Goal: Task Accomplishment & Management: Manage account settings

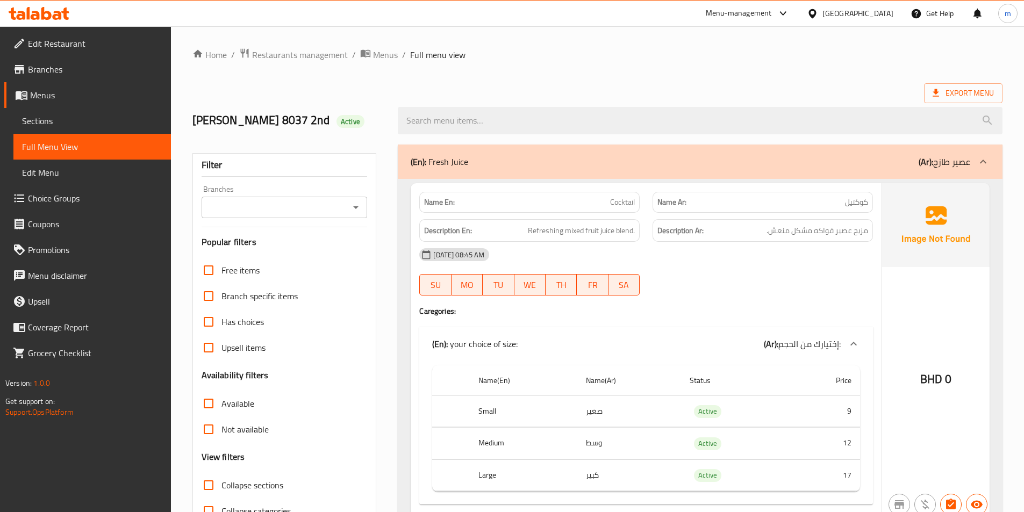
click at [42, 96] on span "Menus" at bounding box center [96, 95] width 132 height 13
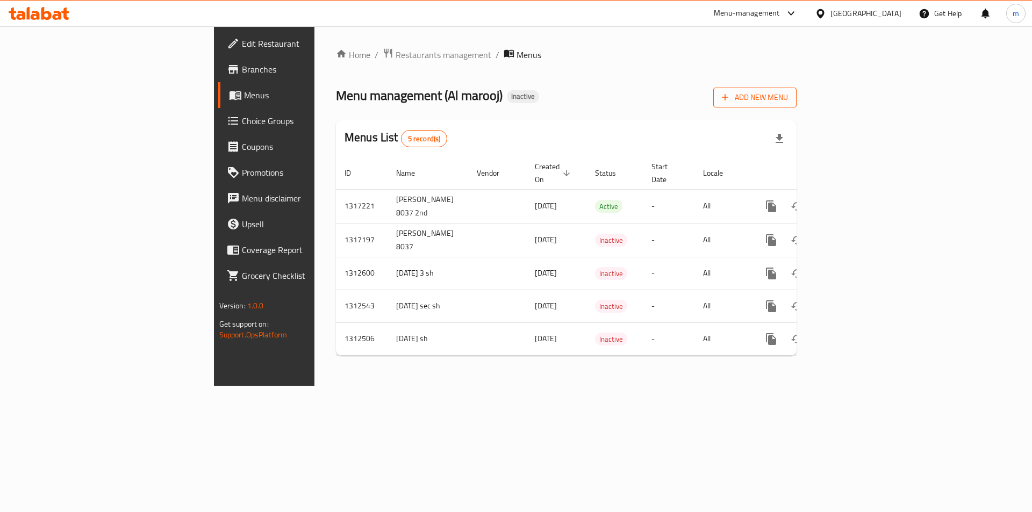
click at [788, 97] on span "Add New Menu" at bounding box center [755, 97] width 66 height 13
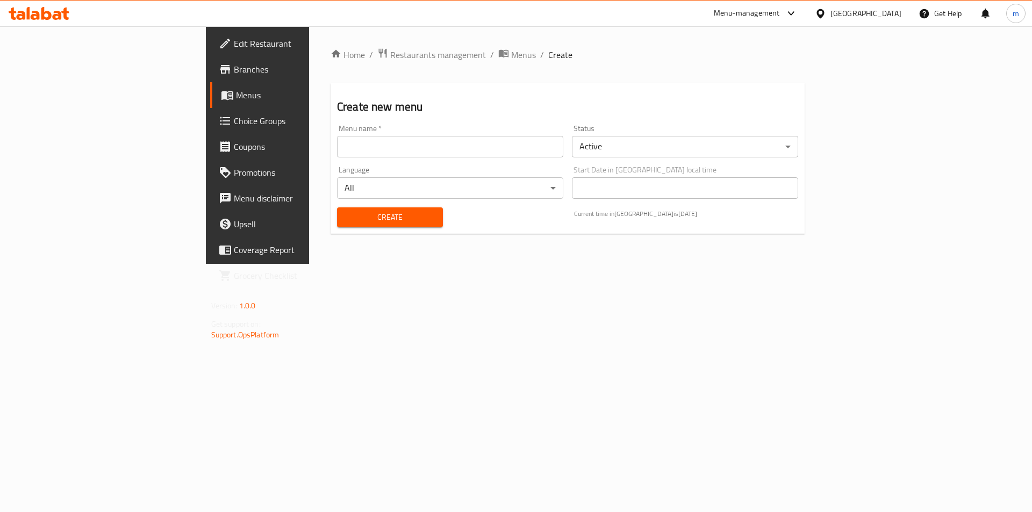
click at [337, 147] on input "text" at bounding box center [450, 146] width 226 height 21
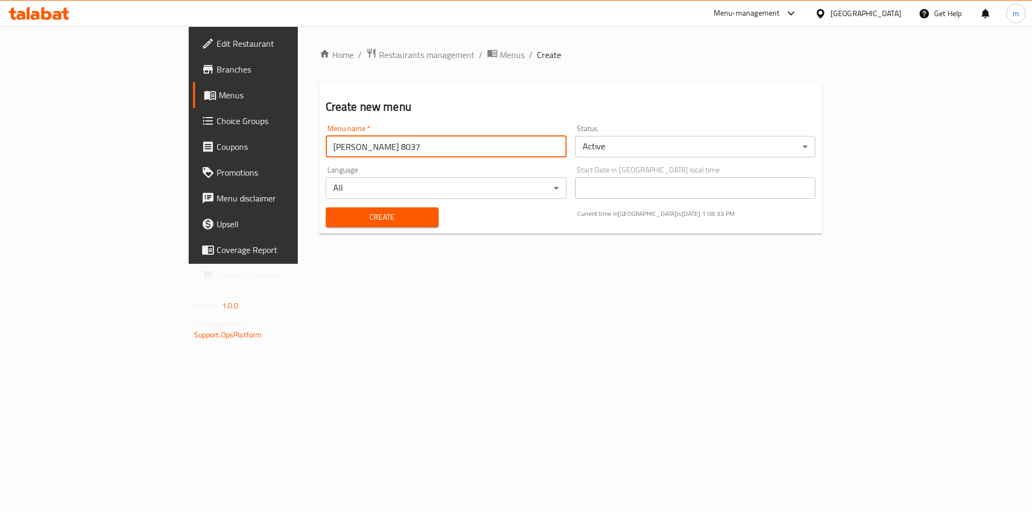
click at [326, 148] on input "[PERSON_NAME] 8037" at bounding box center [446, 146] width 241 height 21
type input "[PERSON_NAME] 8037 3rd"
click at [334, 224] on span "Create" at bounding box center [382, 217] width 96 height 13
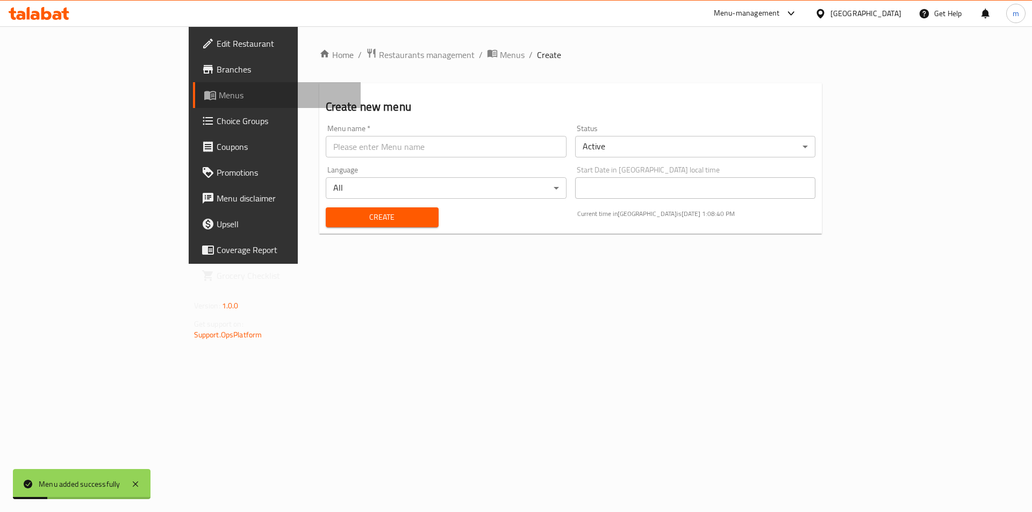
click at [219, 97] on span "Menus" at bounding box center [286, 95] width 134 height 13
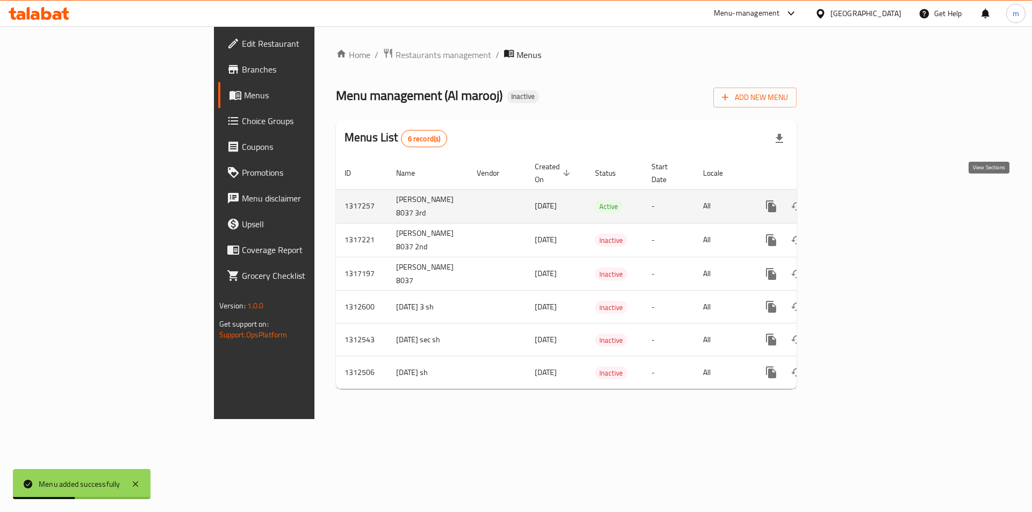
click at [855, 200] on icon "enhanced table" at bounding box center [848, 206] width 13 height 13
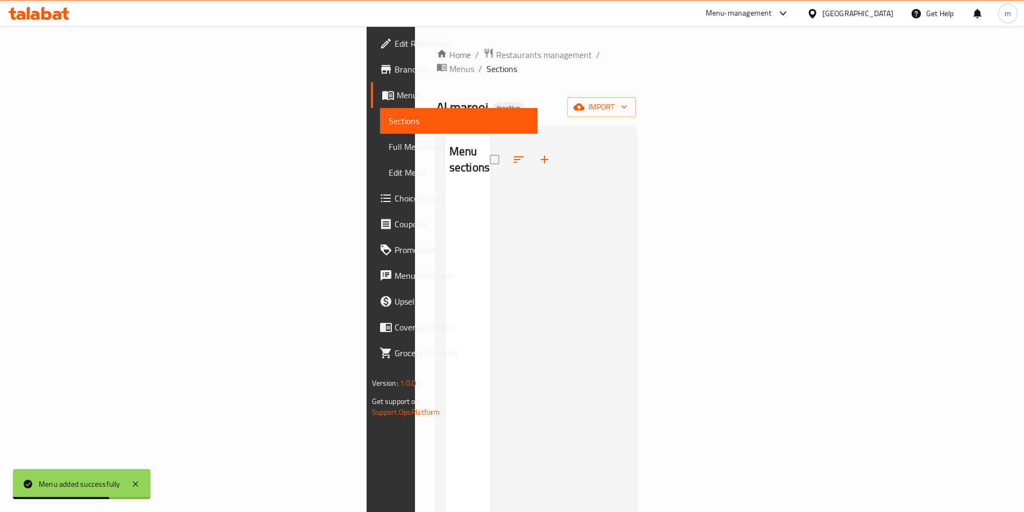
click at [636, 103] on div "Home / Restaurants management / Menus / Sections Al marooj Inactive import Menu…" at bounding box center [536, 351] width 200 height 607
click at [627, 100] on span "import" at bounding box center [602, 106] width 52 height 13
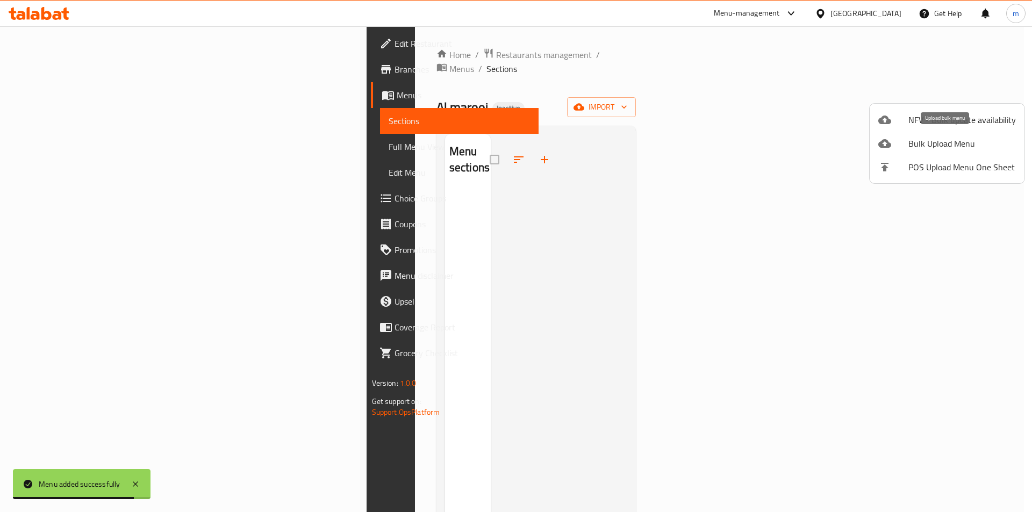
click at [917, 147] on span "Bulk Upload Menu" at bounding box center [961, 143] width 107 height 13
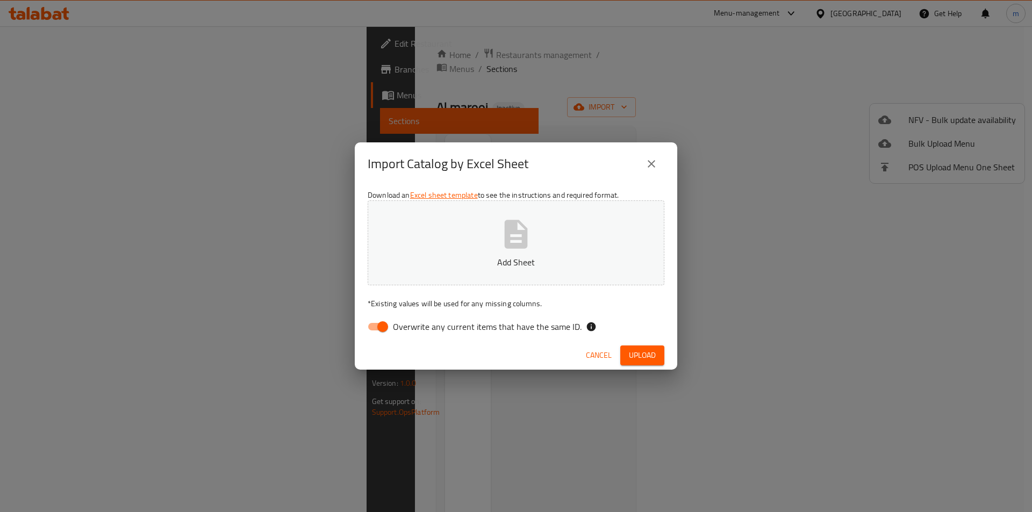
click at [382, 330] on input "Overwrite any current items that have the same ID." at bounding box center [382, 327] width 61 height 20
checkbox input "false"
click at [639, 358] on span "Upload" at bounding box center [642, 355] width 27 height 13
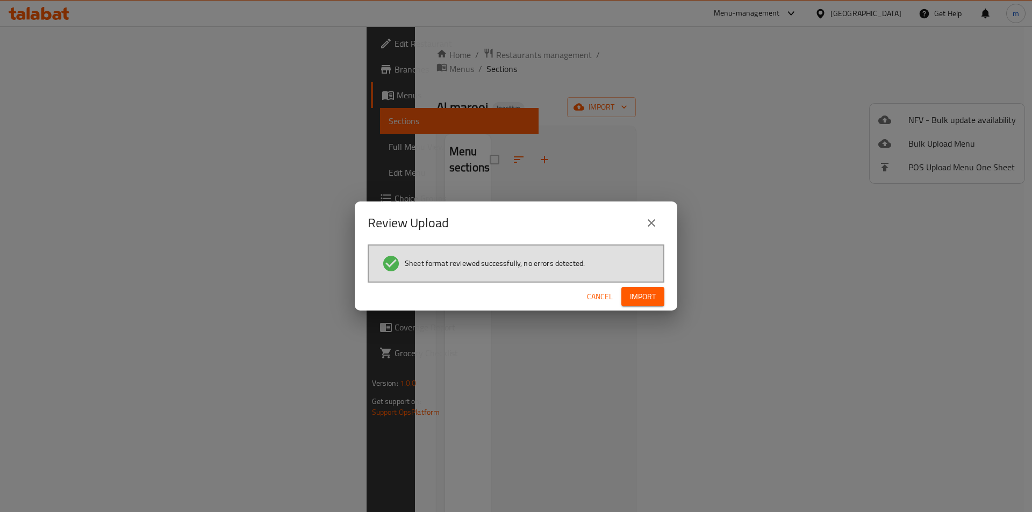
click at [656, 296] on button "Import" at bounding box center [642, 297] width 43 height 20
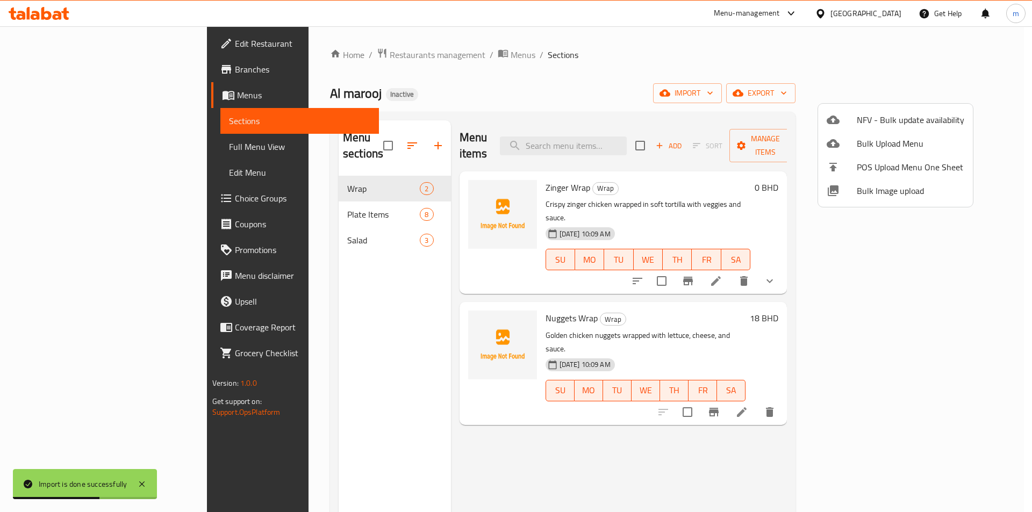
click at [601, 422] on div at bounding box center [516, 256] width 1032 height 512
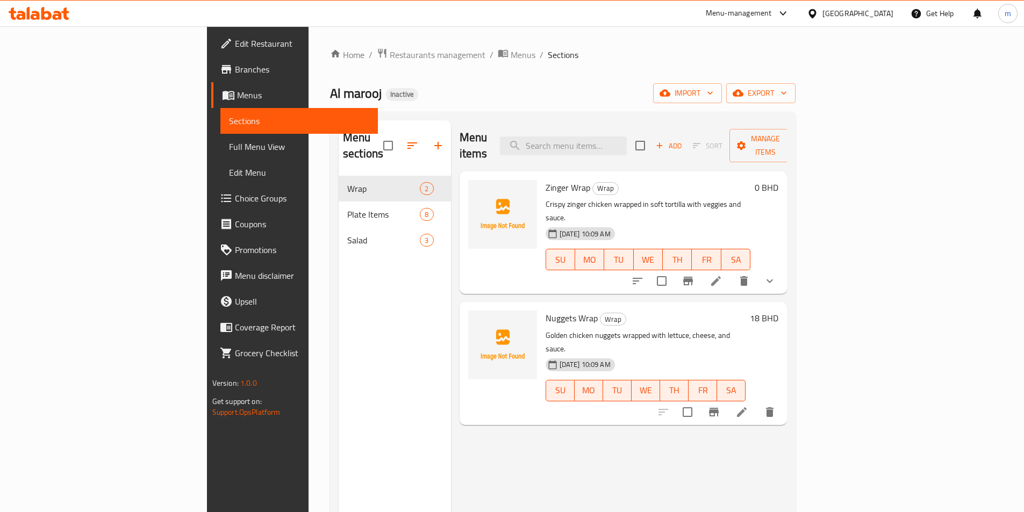
click at [229, 150] on span "Full Menu View" at bounding box center [299, 146] width 140 height 13
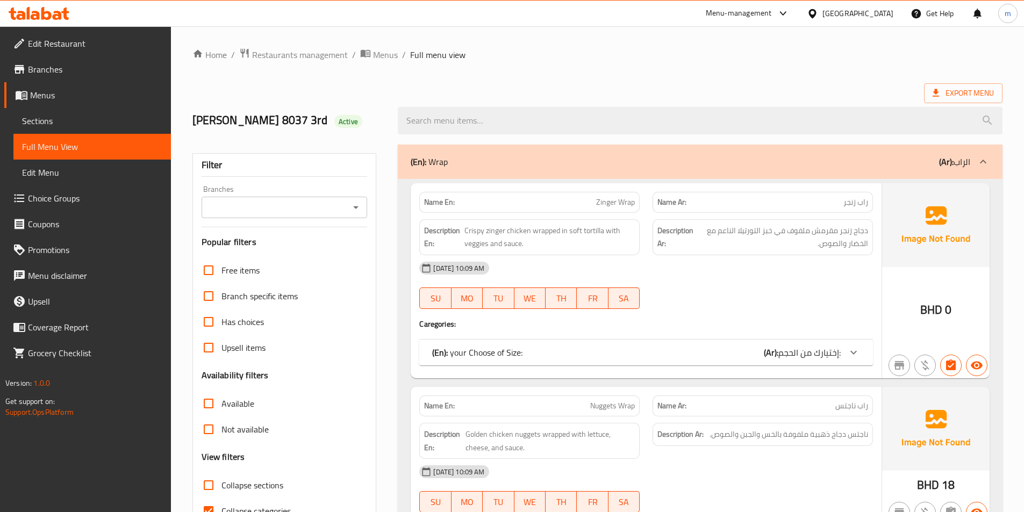
click at [206, 509] on input "Collapse categories" at bounding box center [209, 511] width 26 height 26
checkbox input "false"
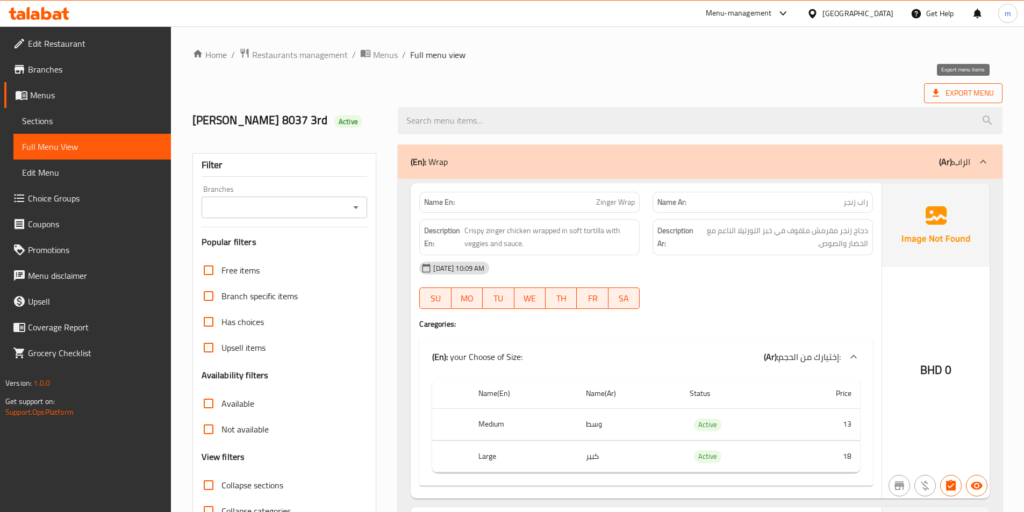
click at [939, 92] on icon at bounding box center [935, 93] width 11 height 11
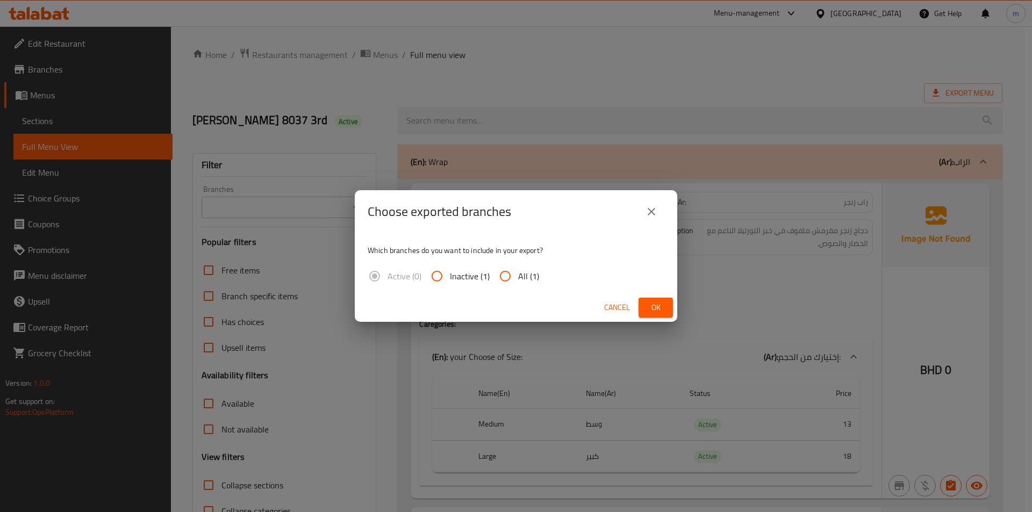
click at [516, 276] on input "All (1)" at bounding box center [505, 276] width 26 height 26
radio input "true"
click at [650, 303] on span "Ok" at bounding box center [655, 307] width 17 height 13
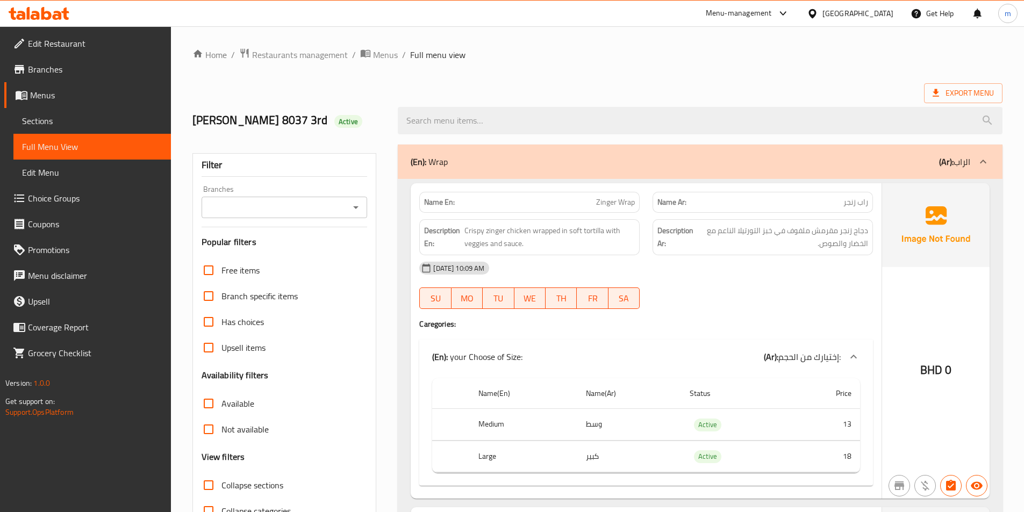
click at [41, 170] on span "Edit Menu" at bounding box center [92, 172] width 140 height 13
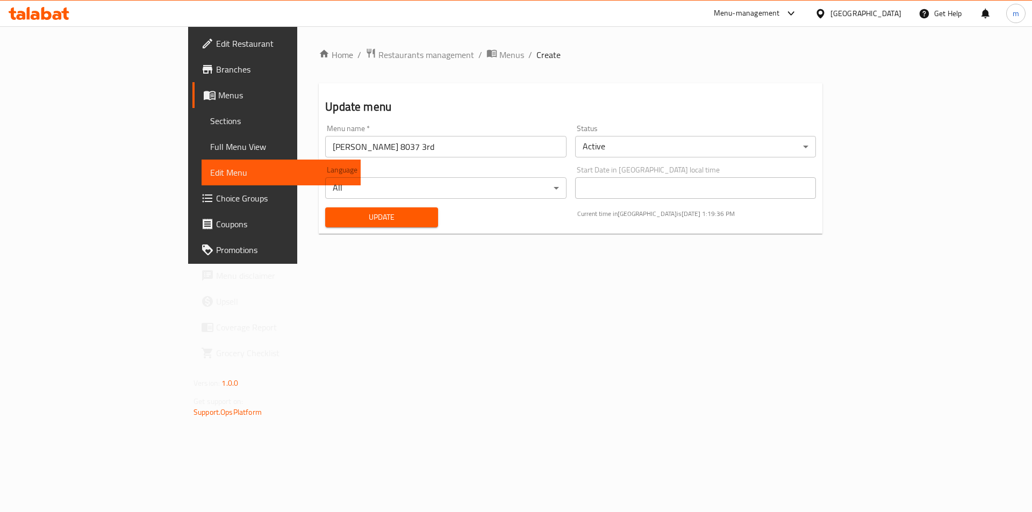
click at [334, 215] on span "Update" at bounding box center [382, 217] width 96 height 13
click at [218, 96] on span "Menus" at bounding box center [285, 95] width 134 height 13
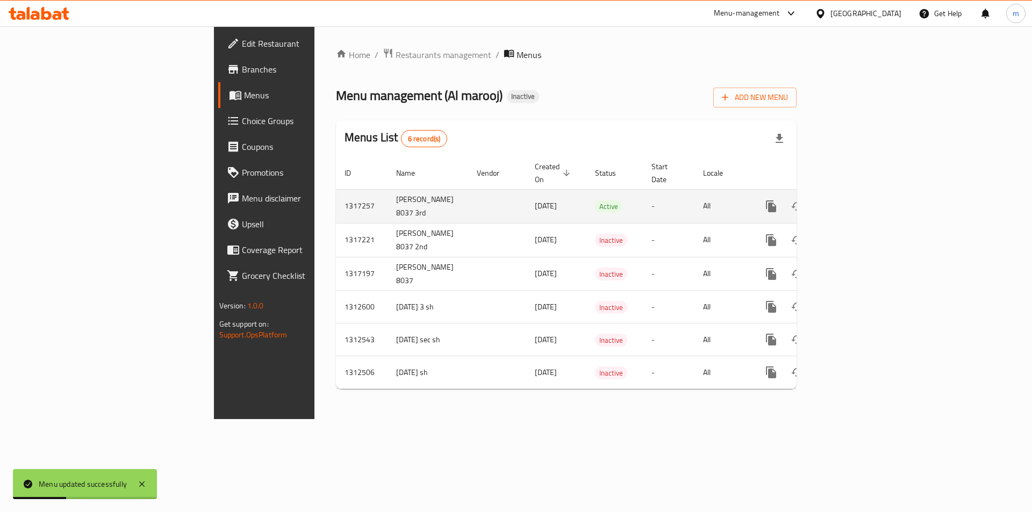
click at [855, 200] on icon "enhanced table" at bounding box center [848, 206] width 13 height 13
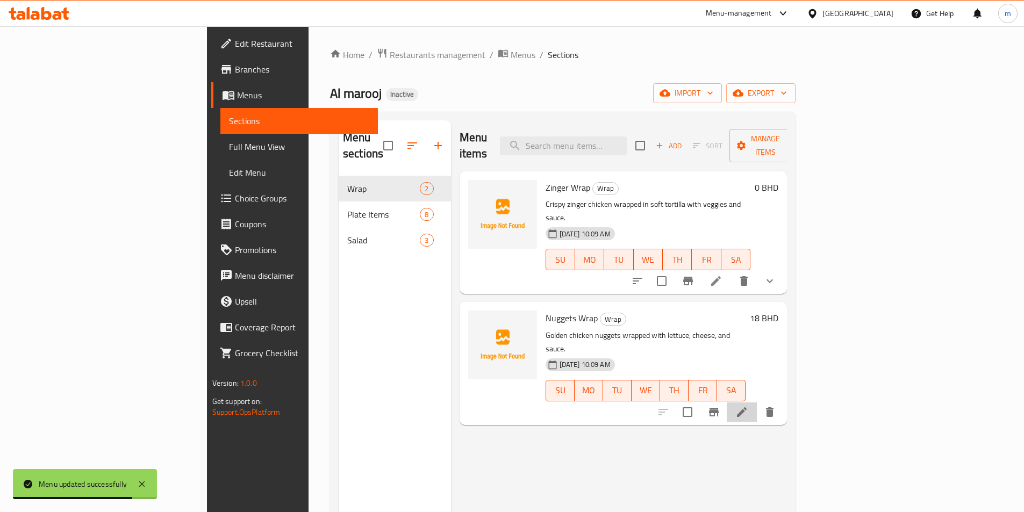
click at [757, 402] on li at bounding box center [742, 411] width 30 height 19
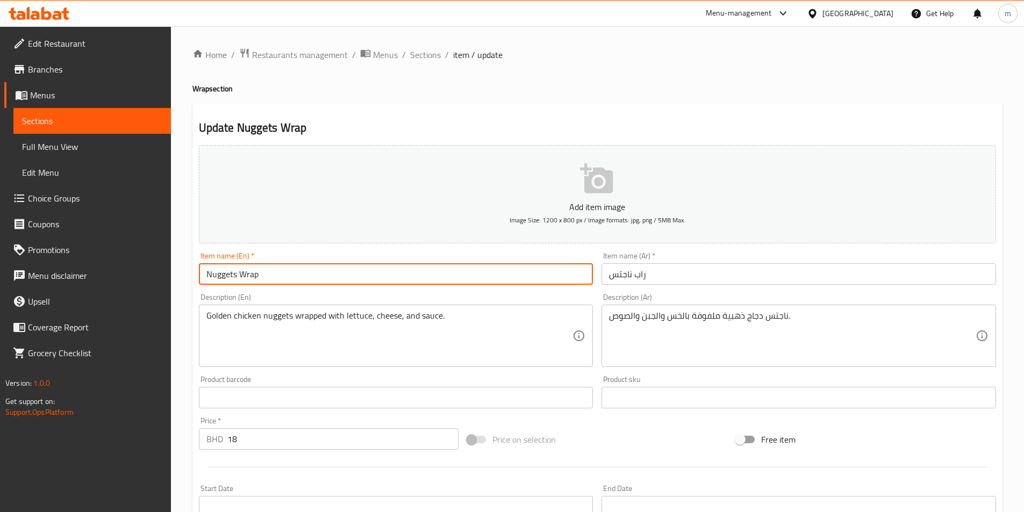
click at [281, 275] on input "Nuggets Wrap" at bounding box center [396, 273] width 394 height 21
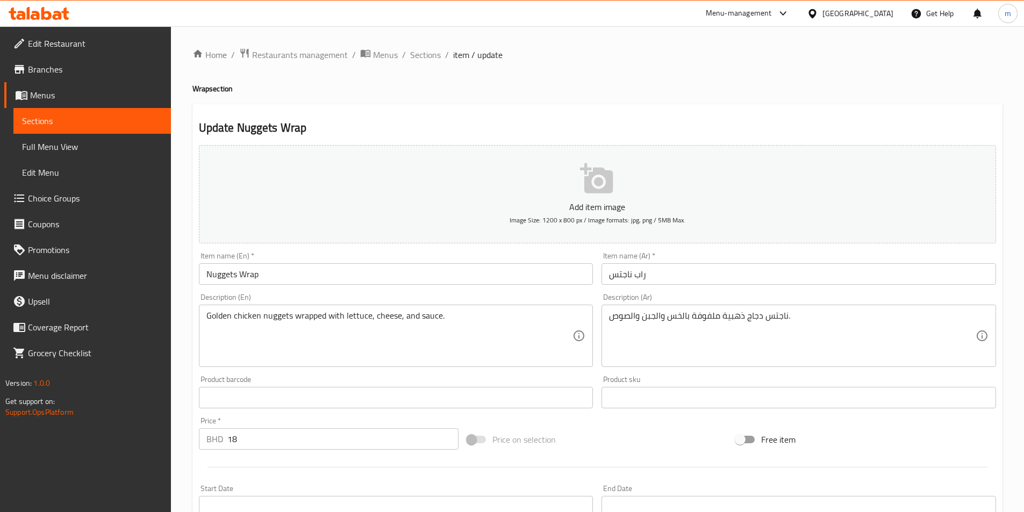
click at [272, 280] on input "Nuggets Wrap" at bounding box center [396, 273] width 394 height 21
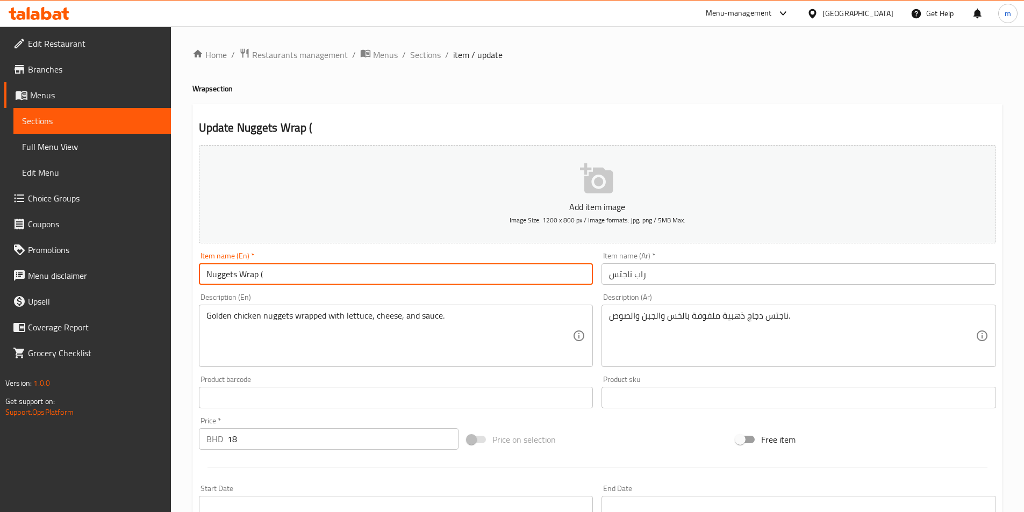
paste input "Medium"
click at [294, 273] on input "Nuggets Wrap (Medium )" at bounding box center [396, 273] width 394 height 21
click at [274, 277] on input "Nuggets Wrap Medium" at bounding box center [396, 273] width 394 height 21
paste input "Medium"
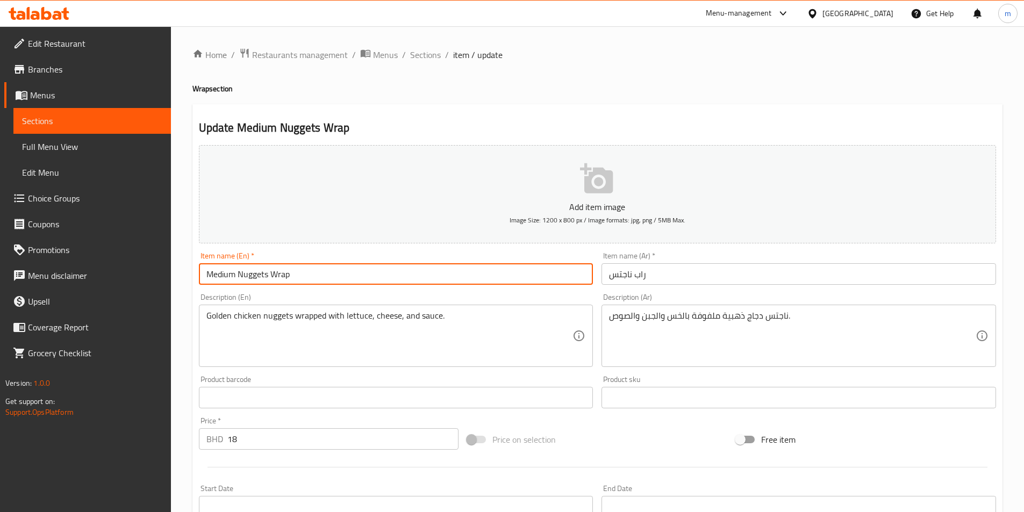
click at [219, 279] on input "Medium Nuggets Wrap" at bounding box center [396, 273] width 394 height 21
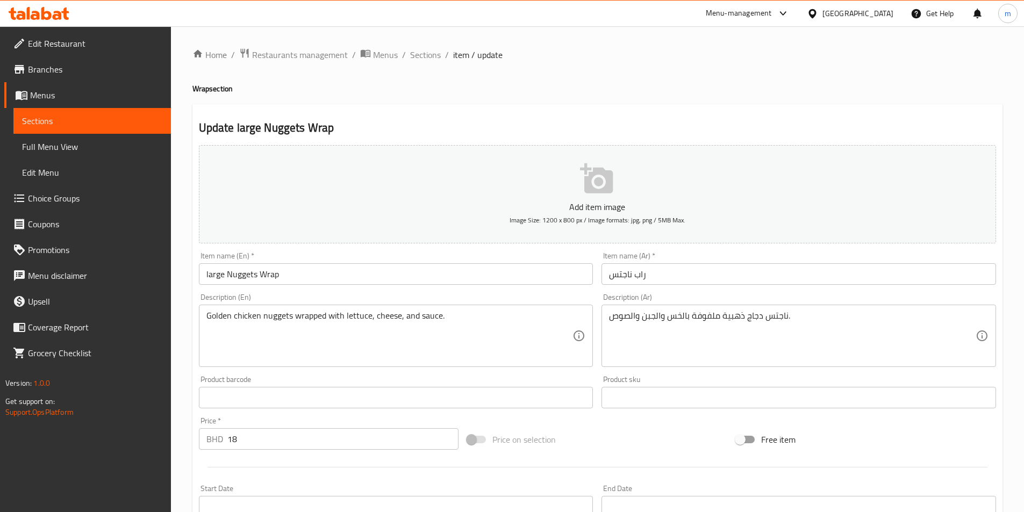
click at [218, 277] on input "large Nuggets Wrap" at bounding box center [396, 273] width 394 height 21
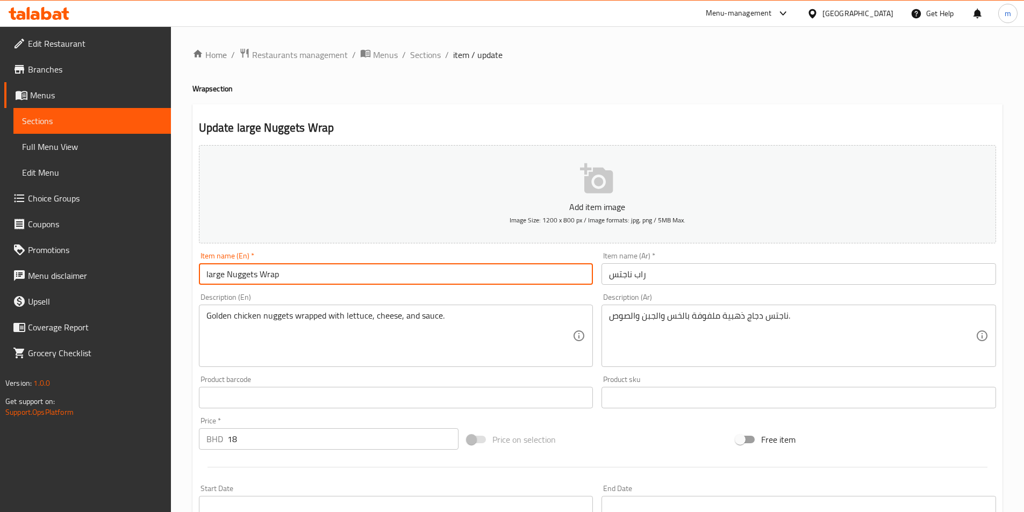
click at [218, 277] on input "large Nuggets Wrap" at bounding box center [396, 273] width 394 height 21
paste input "Large"
click at [308, 278] on input "Large Nuggets Wrap" at bounding box center [396, 273] width 394 height 21
type input "Large Nuggets Wrap"
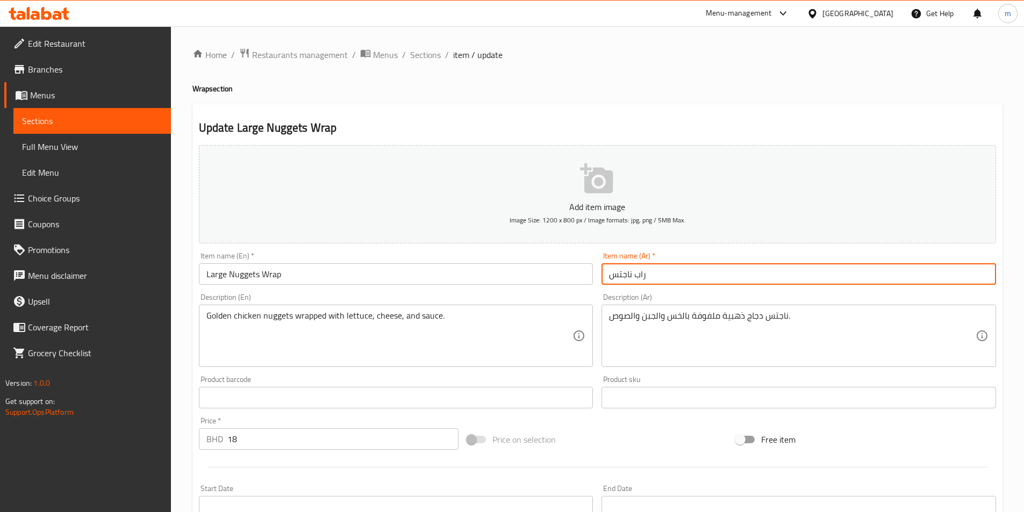
click at [653, 273] on input "راب ناجتس" at bounding box center [798, 273] width 394 height 21
click at [627, 274] on input "راب ناجتس كبير" at bounding box center [798, 273] width 394 height 21
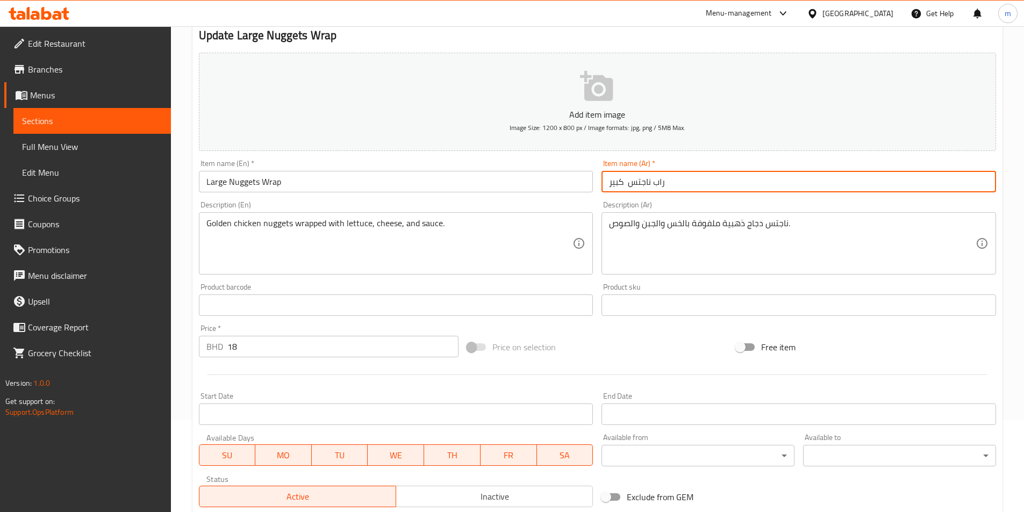
scroll to position [247, 0]
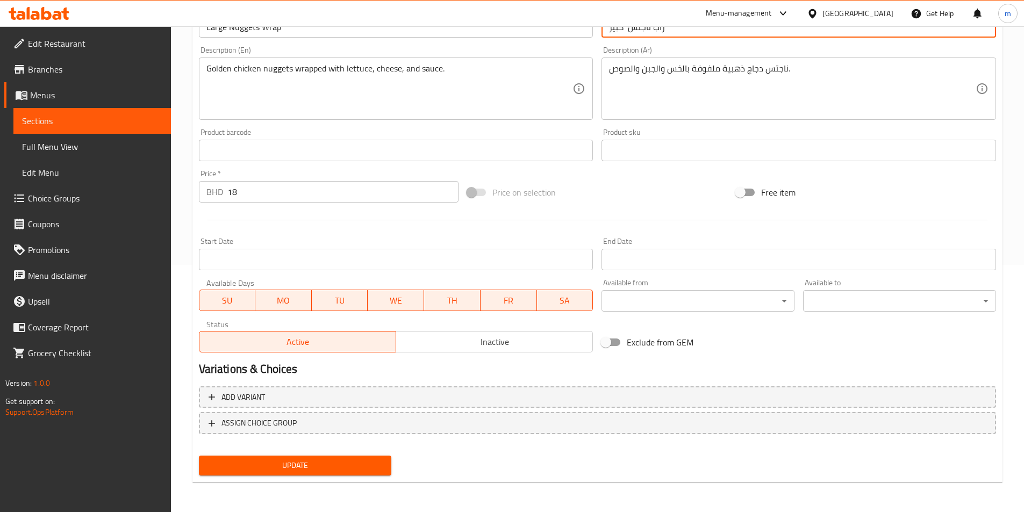
type input "راب ناجتس كبير"
click at [286, 468] on span "Update" at bounding box center [295, 465] width 176 height 13
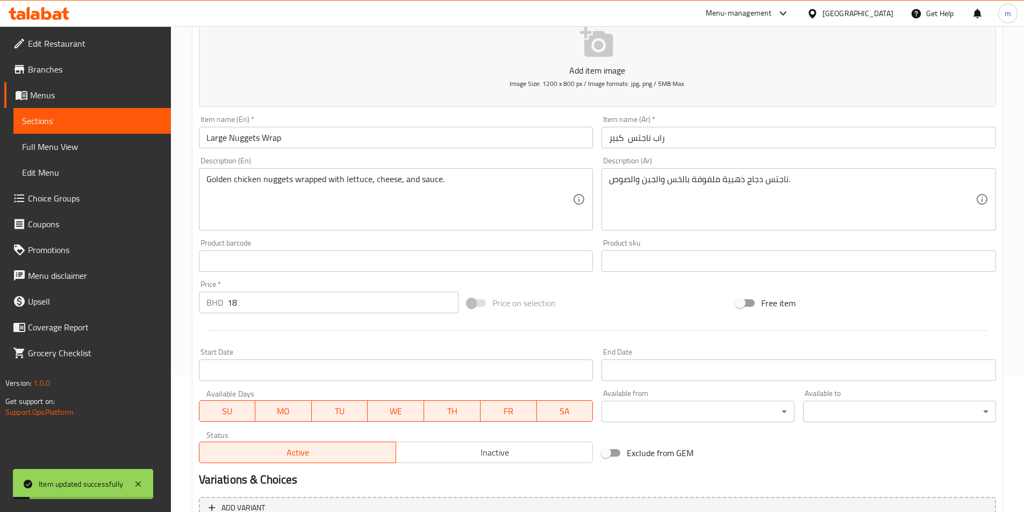
scroll to position [0, 0]
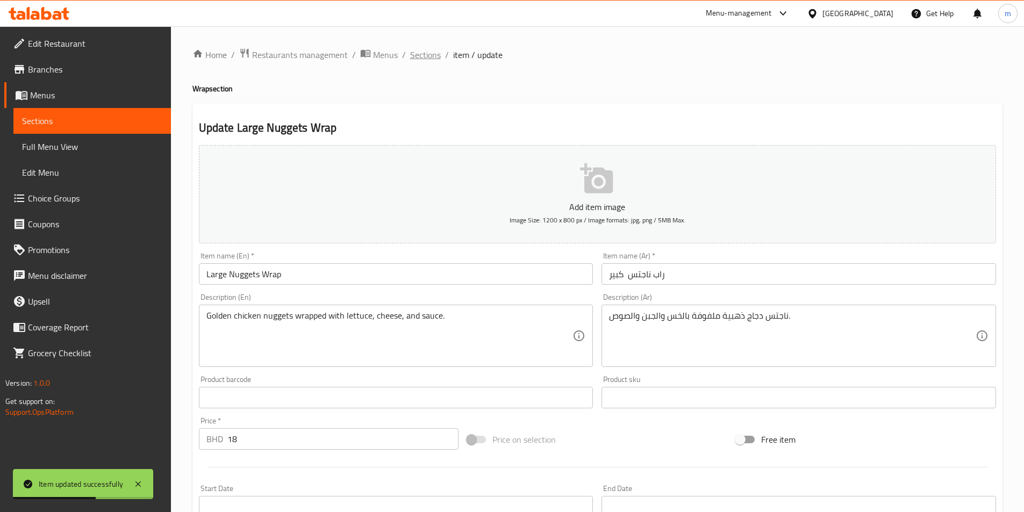
click at [436, 54] on span "Sections" at bounding box center [425, 54] width 31 height 13
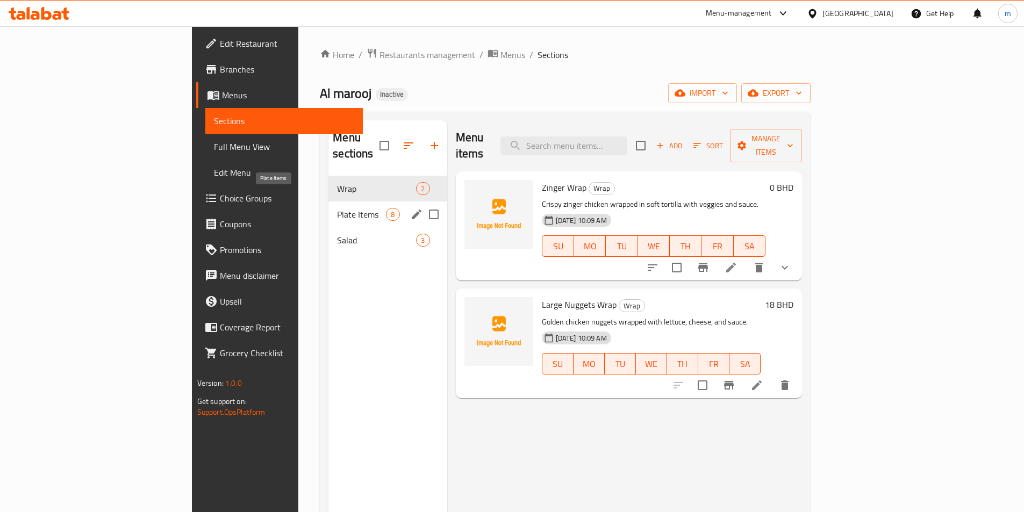
click at [337, 208] on span "Plate Items" at bounding box center [361, 214] width 49 height 13
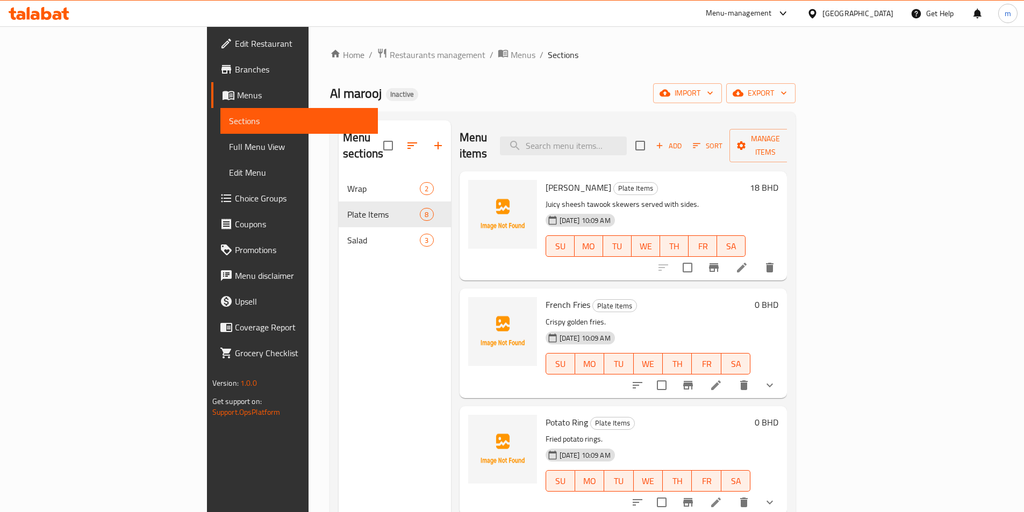
click at [757, 258] on li at bounding box center [742, 267] width 30 height 19
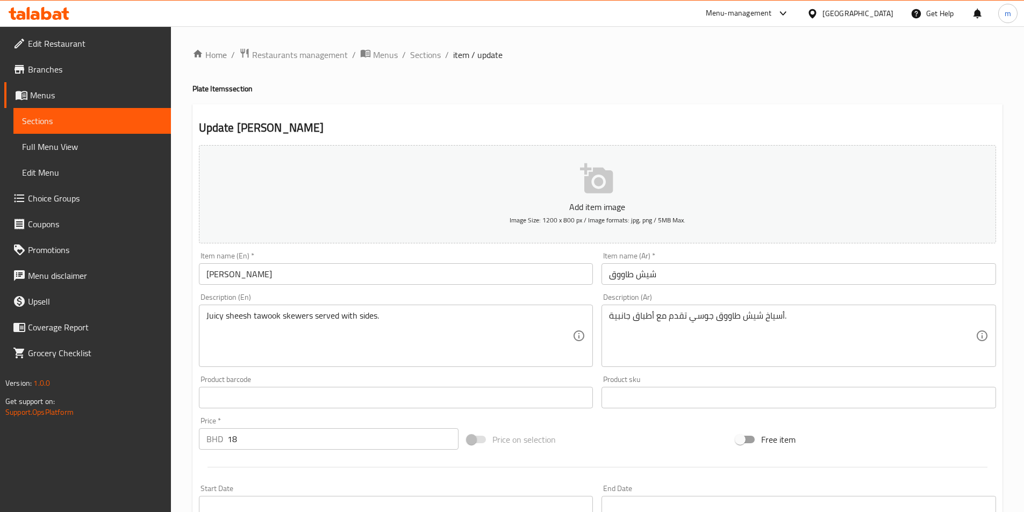
click at [207, 278] on input "[PERSON_NAME]" at bounding box center [396, 273] width 394 height 21
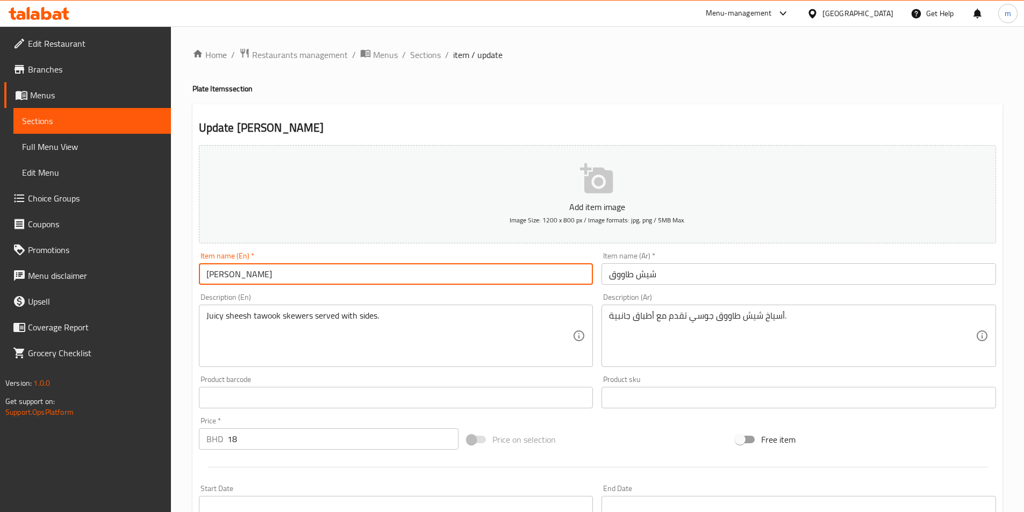
paste input "Large"
type input "Large [PERSON_NAME]"
click at [671, 267] on input "شيش طاووق" at bounding box center [798, 273] width 394 height 21
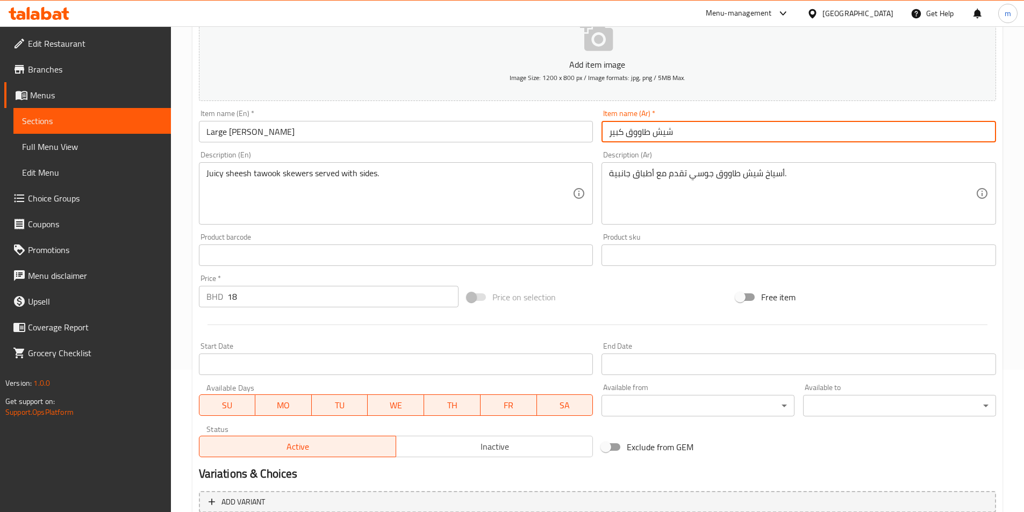
scroll to position [247, 0]
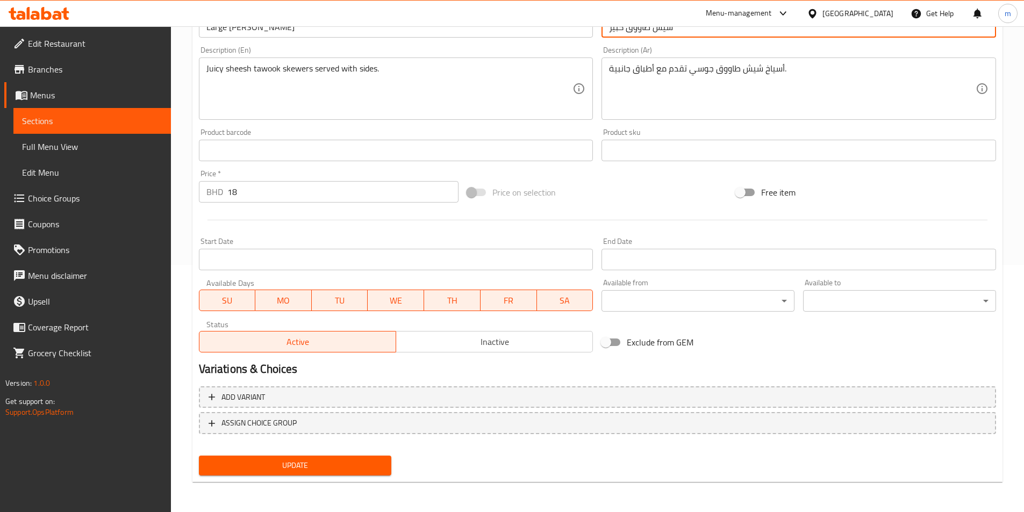
type input "شيش طاووق كبير"
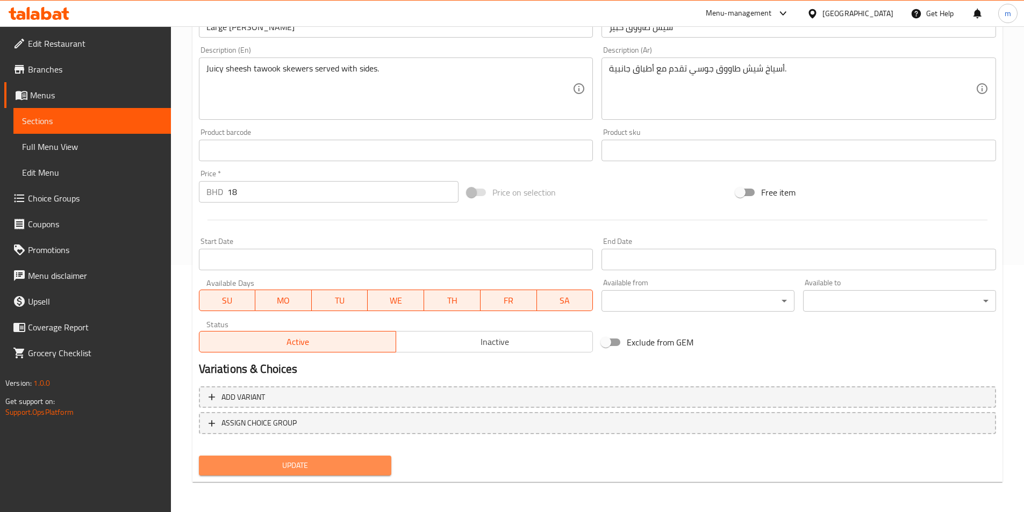
click at [261, 468] on span "Update" at bounding box center [295, 465] width 176 height 13
click at [294, 471] on span "Update" at bounding box center [295, 465] width 176 height 13
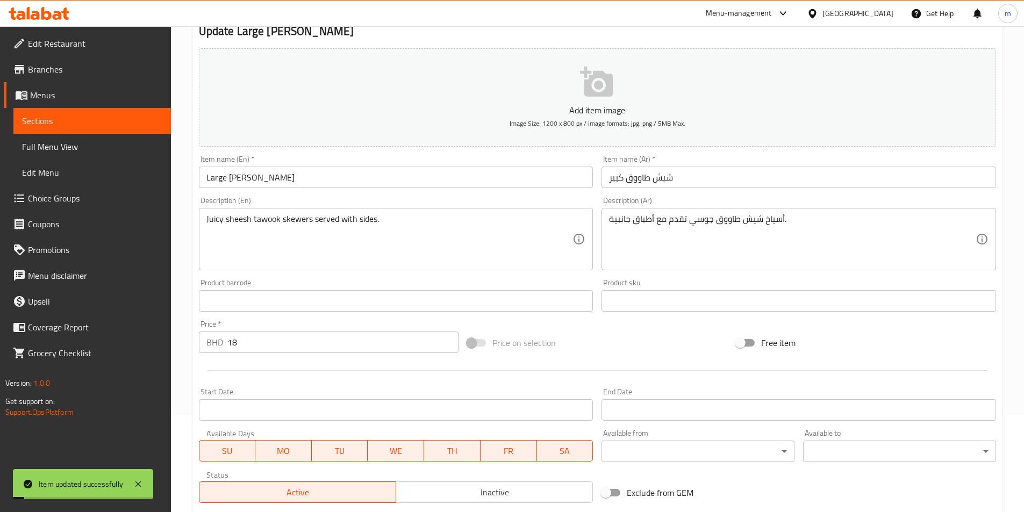
scroll to position [0, 0]
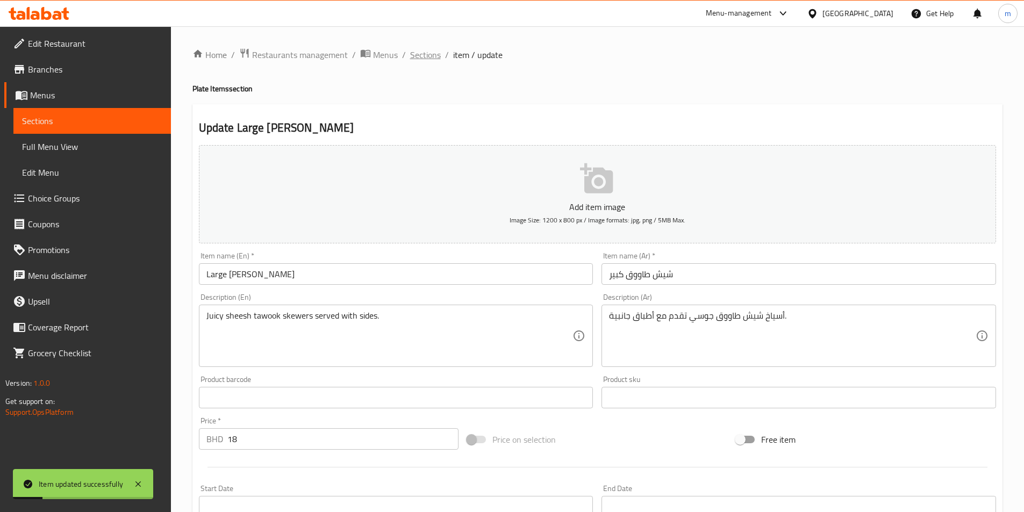
click at [430, 54] on span "Sections" at bounding box center [425, 54] width 31 height 13
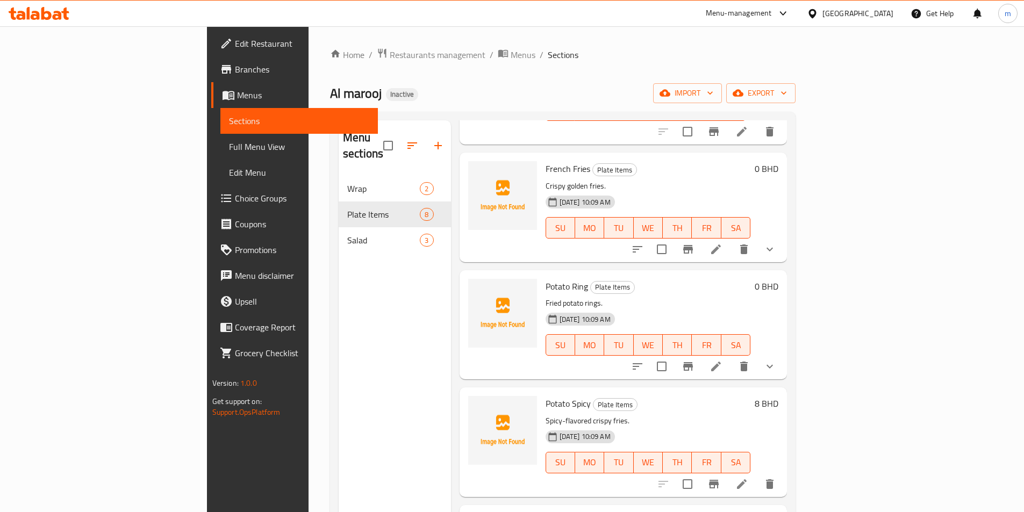
scroll to position [161, 0]
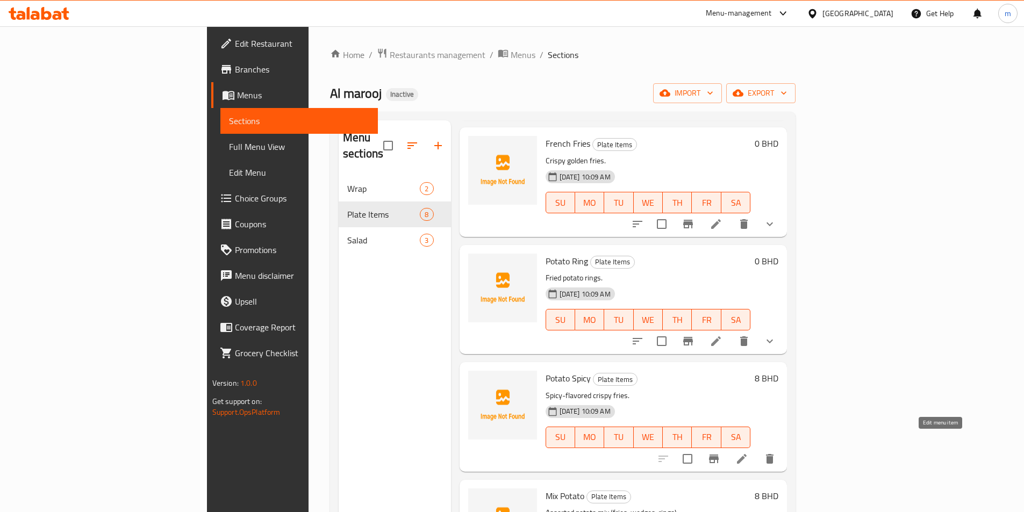
click at [748, 452] on icon at bounding box center [741, 458] width 13 height 13
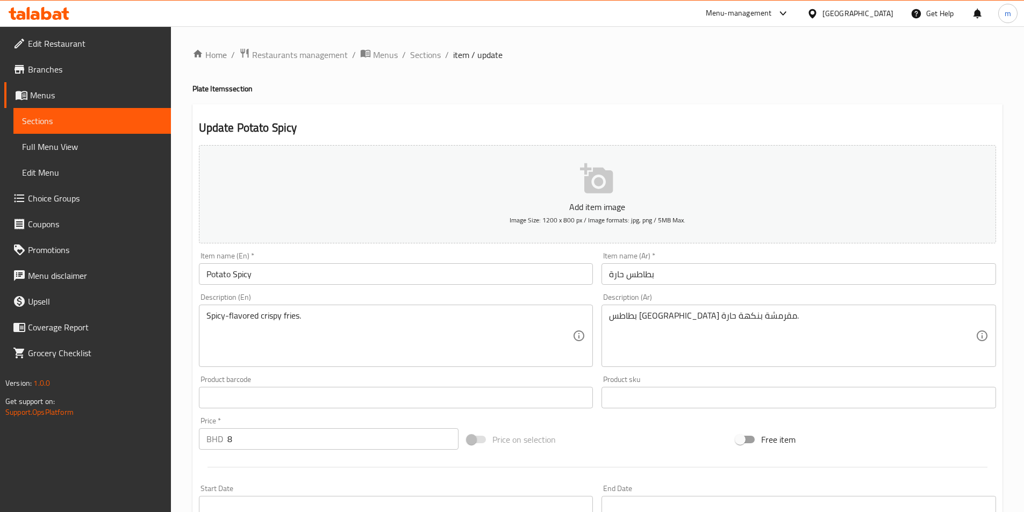
click at [205, 271] on input "Potato Spicy" at bounding box center [396, 273] width 394 height 21
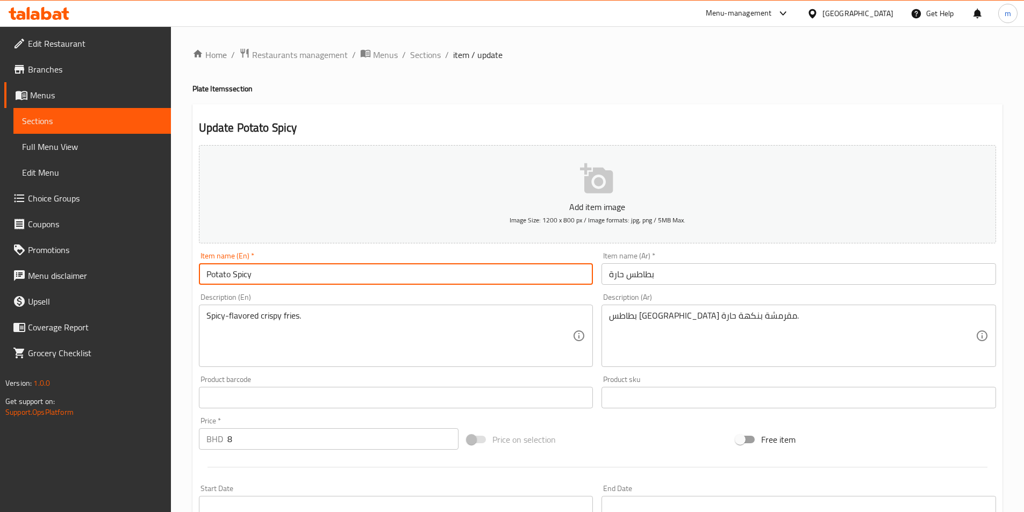
paste input "Medium"
type input "Medium Potato Spicy"
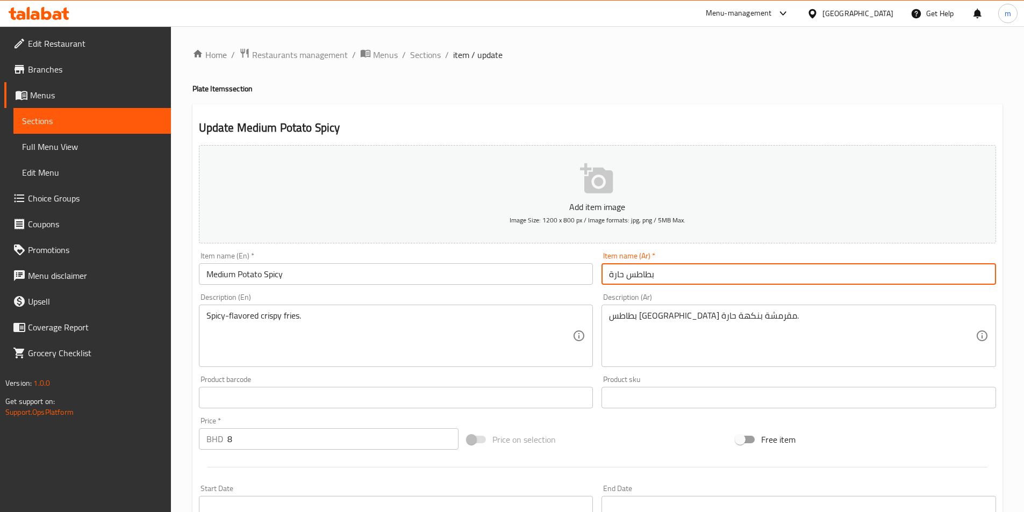
click at [611, 276] on input "بطاطس حارة" at bounding box center [798, 273] width 394 height 21
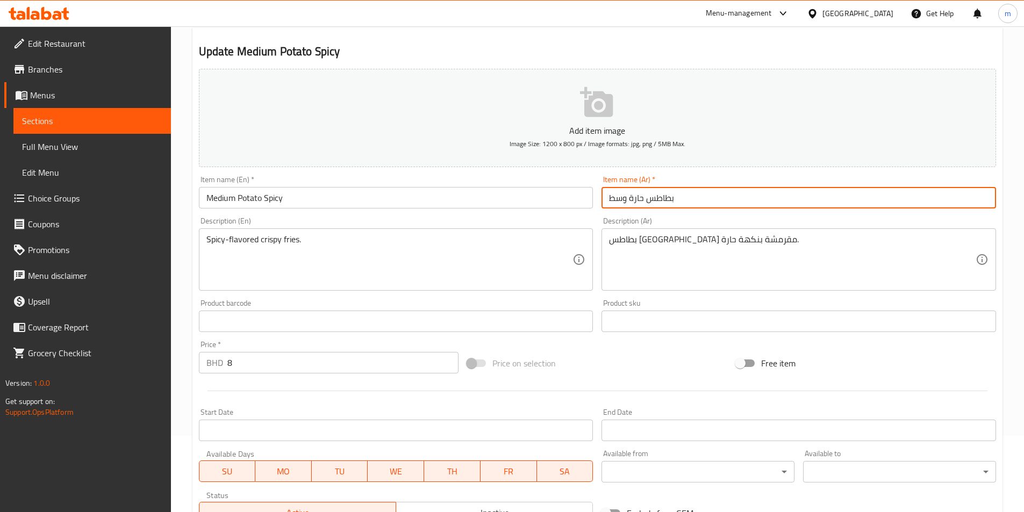
scroll to position [247, 0]
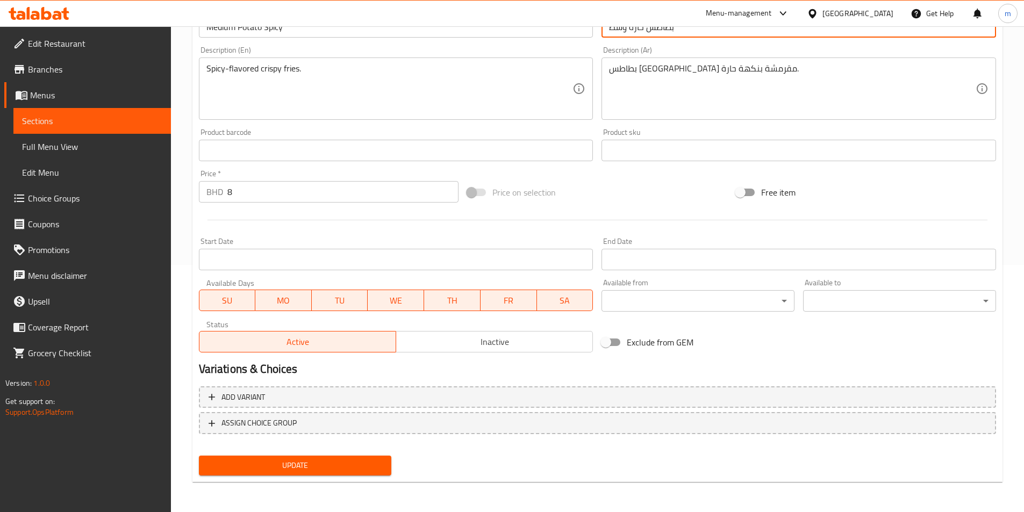
type input "بطاطس حارة وسط"
click at [290, 468] on span "Update" at bounding box center [295, 465] width 176 height 13
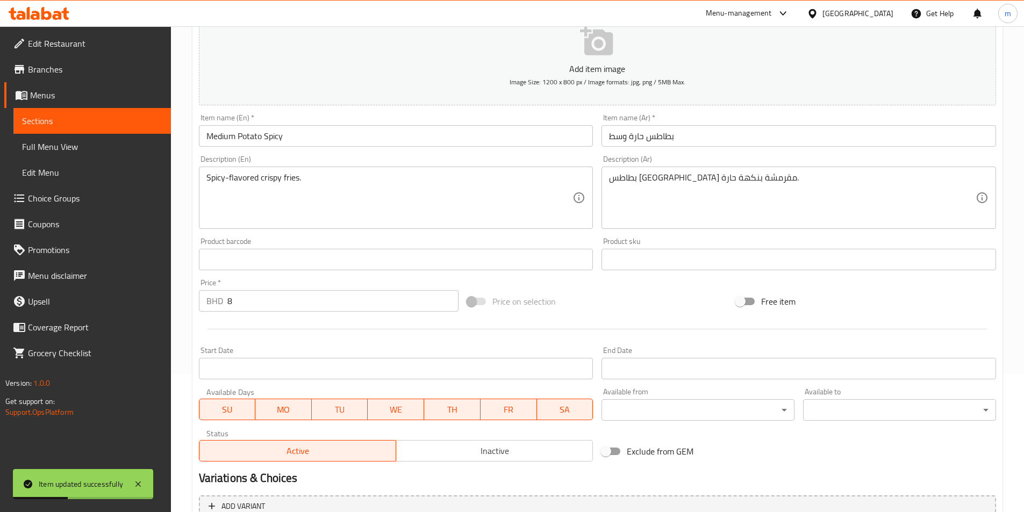
scroll to position [0, 0]
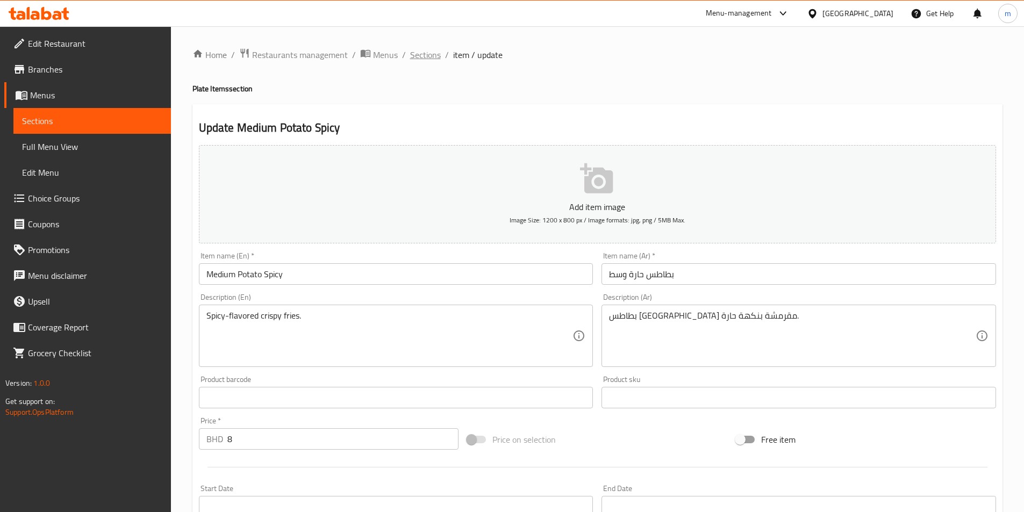
click at [423, 55] on span "Sections" at bounding box center [425, 54] width 31 height 13
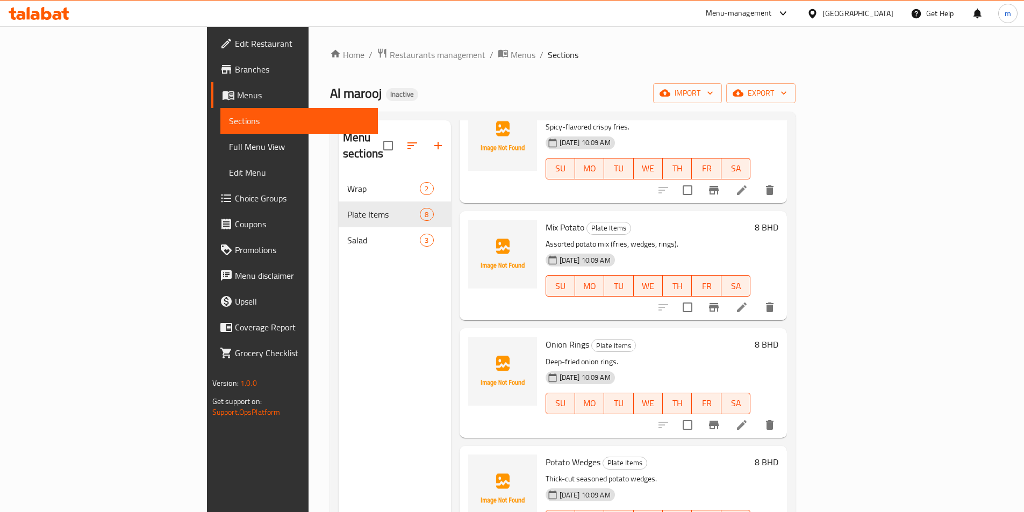
scroll to position [454, 0]
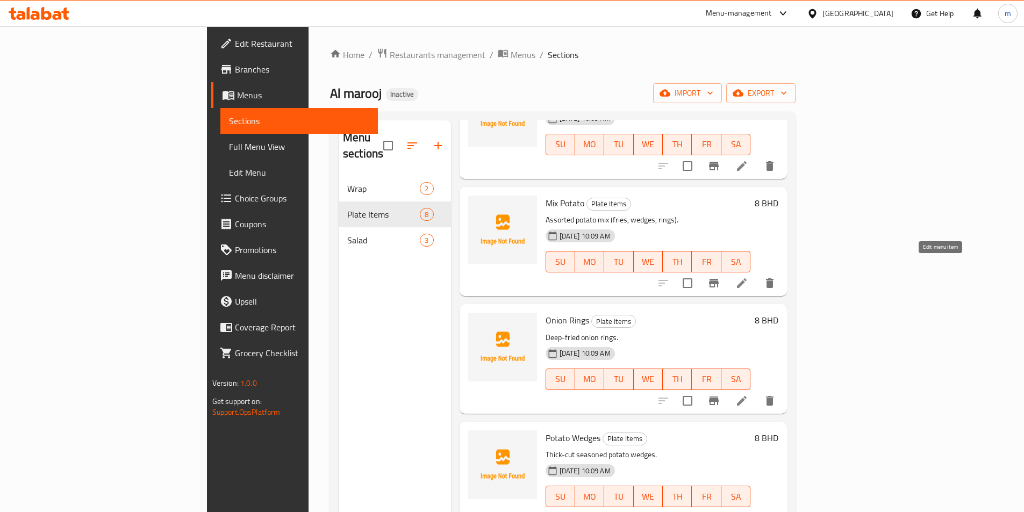
click at [748, 277] on icon at bounding box center [741, 283] width 13 height 13
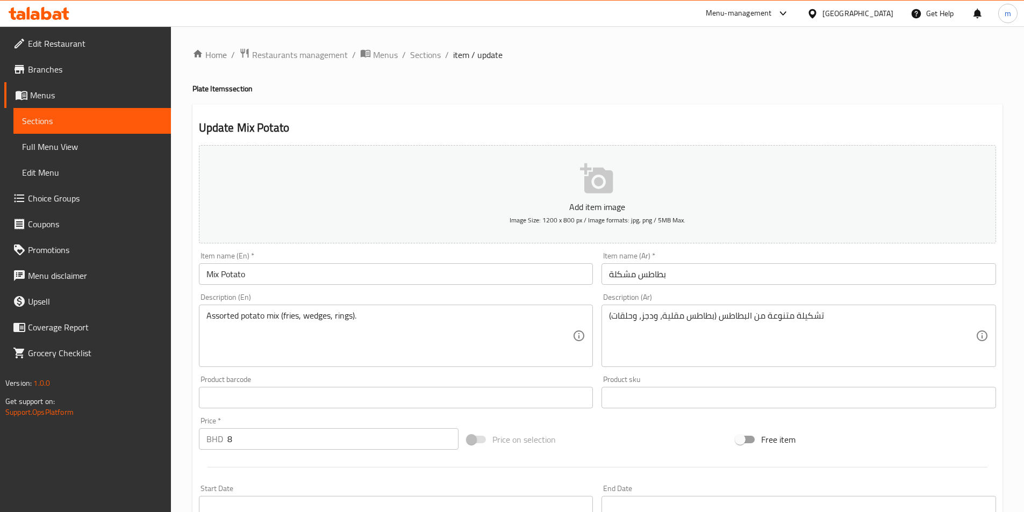
click at [202, 279] on input "Mix Potato" at bounding box center [396, 273] width 394 height 21
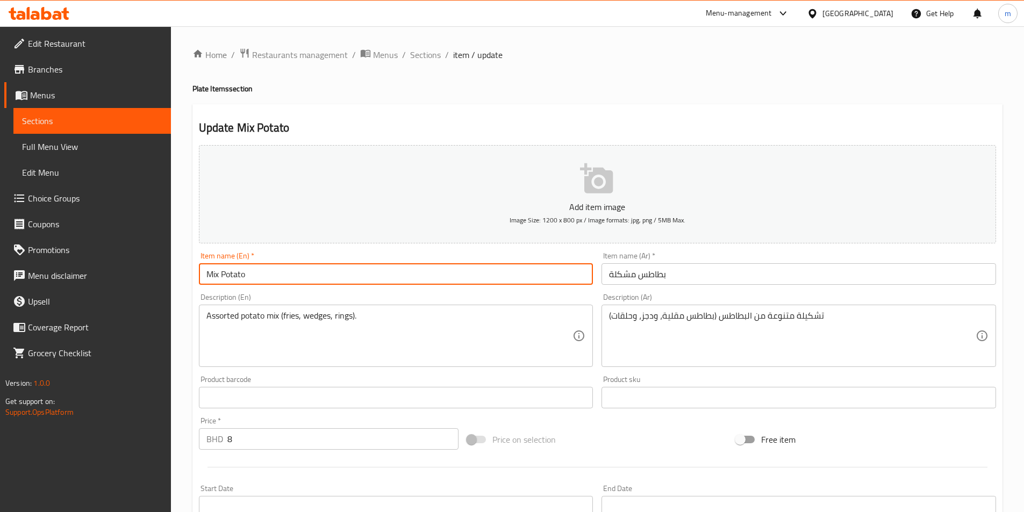
paste input "Medium"
type input "Medium Mix Potato"
click at [608, 273] on input "بطاطس مشكلة" at bounding box center [798, 273] width 394 height 21
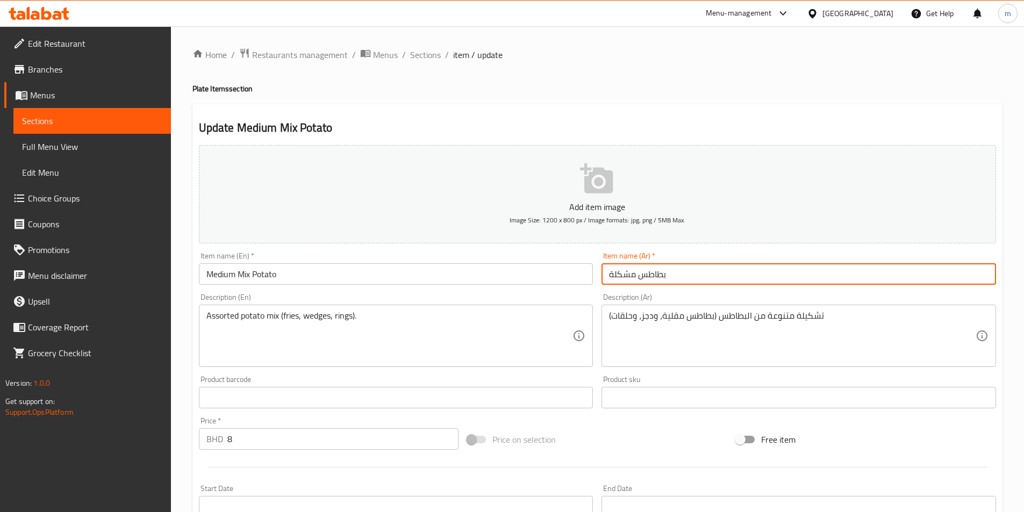
click at [672, 274] on input "بطاطس مشكلة" at bounding box center [798, 273] width 394 height 21
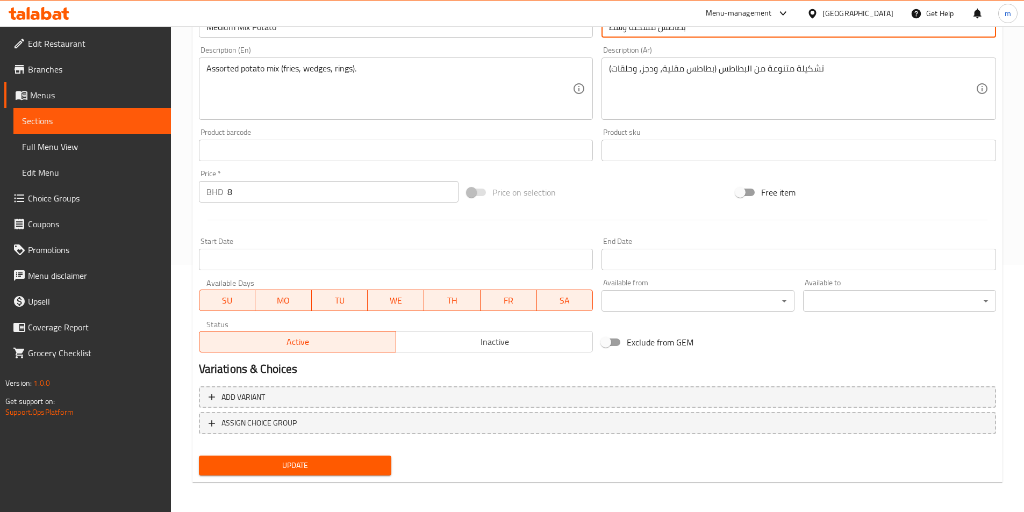
type input "بطاطس مشكلة وسط"
click at [308, 471] on span "Update" at bounding box center [295, 465] width 176 height 13
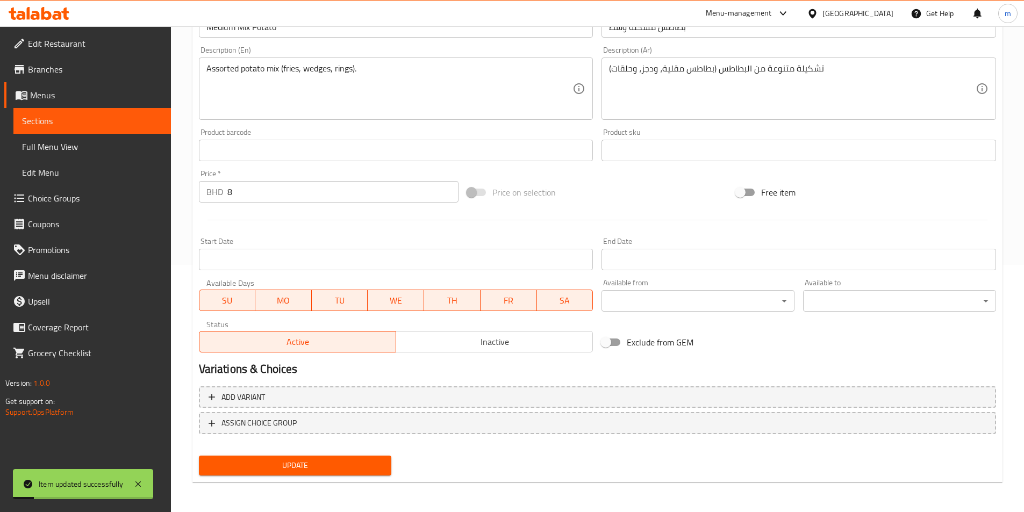
scroll to position [0, 0]
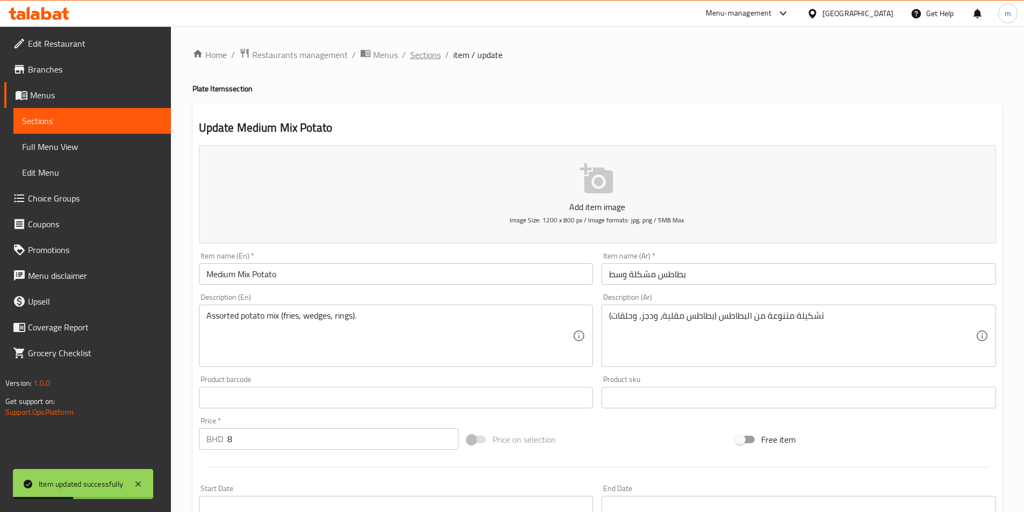
click at [424, 56] on span "Sections" at bounding box center [425, 54] width 31 height 13
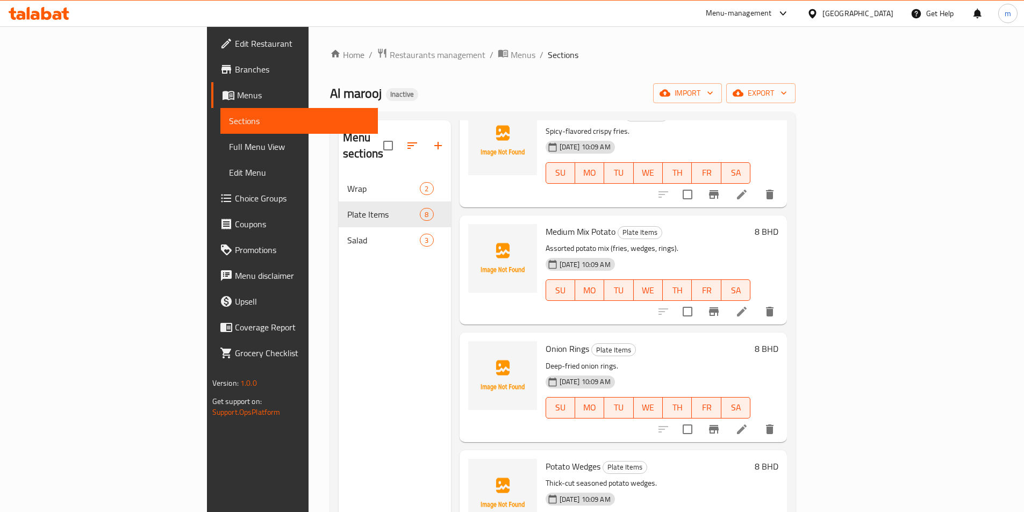
scroll to position [430, 0]
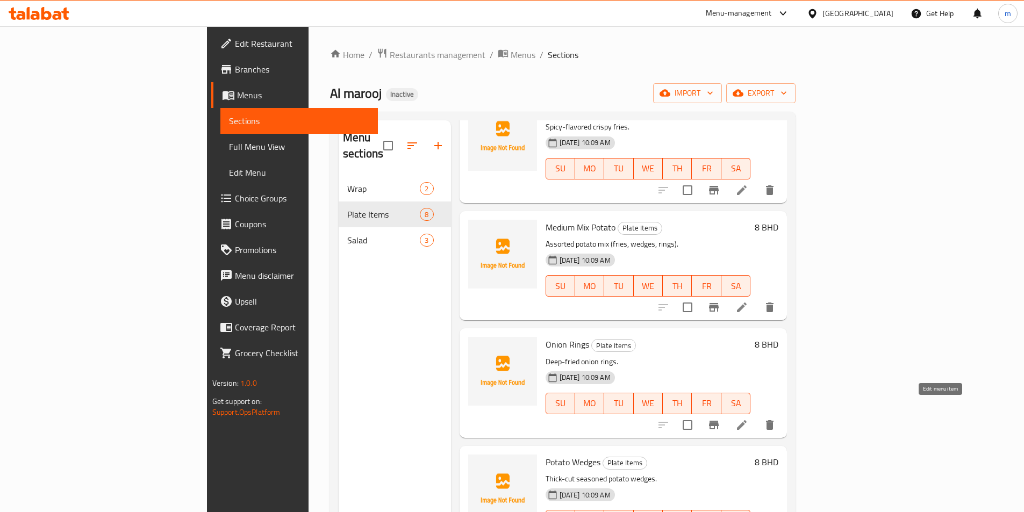
click at [748, 419] on icon at bounding box center [741, 425] width 13 height 13
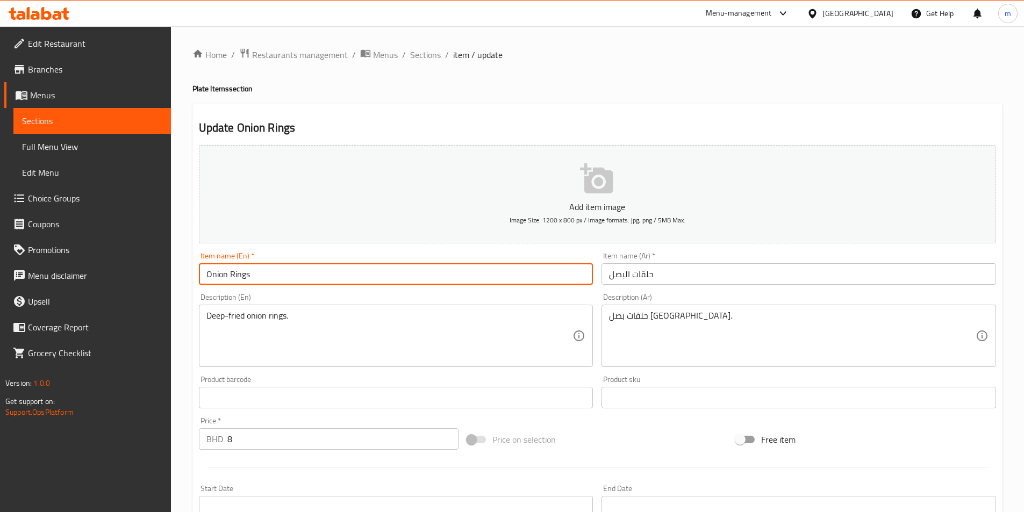
drag, startPoint x: 207, startPoint y: 273, endPoint x: 200, endPoint y: 287, distance: 15.4
click at [206, 273] on input "Onion Rings" at bounding box center [396, 273] width 394 height 21
paste input "Medium"
type input "Medium Onion Rings"
click at [609, 277] on input "حلقات البصل" at bounding box center [798, 273] width 394 height 21
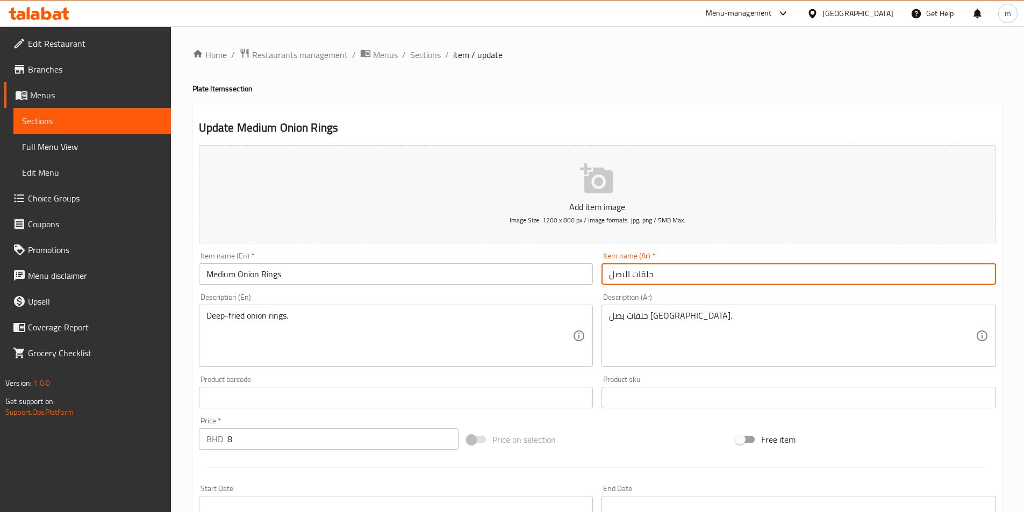
click at [662, 277] on input "حلقات البصل" at bounding box center [798, 273] width 394 height 21
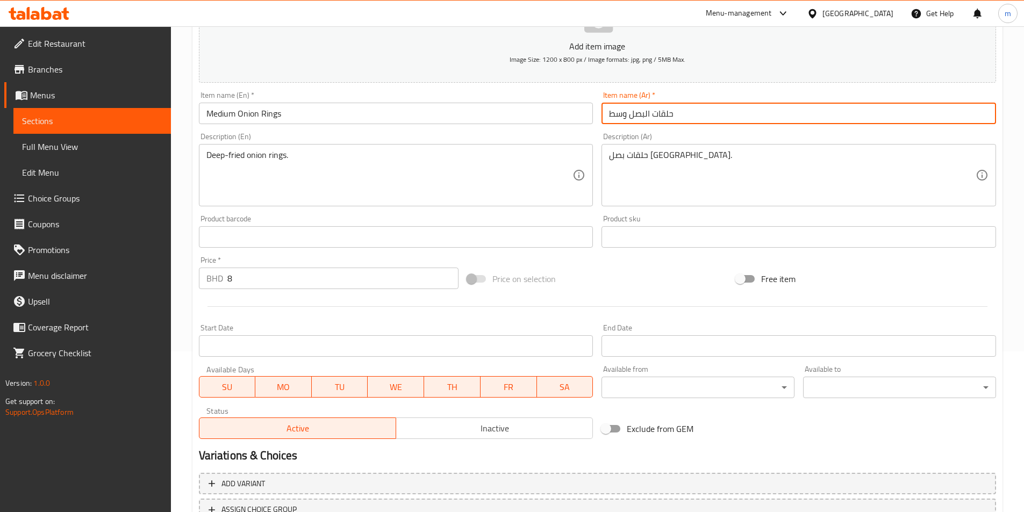
scroll to position [247, 0]
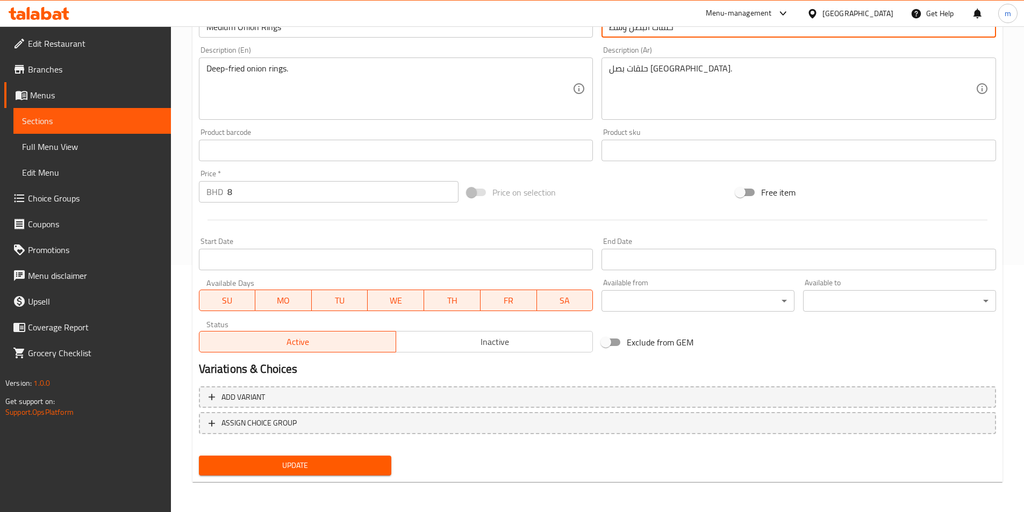
type input "حلقات البصل وسط"
click at [325, 464] on span "Update" at bounding box center [295, 465] width 176 height 13
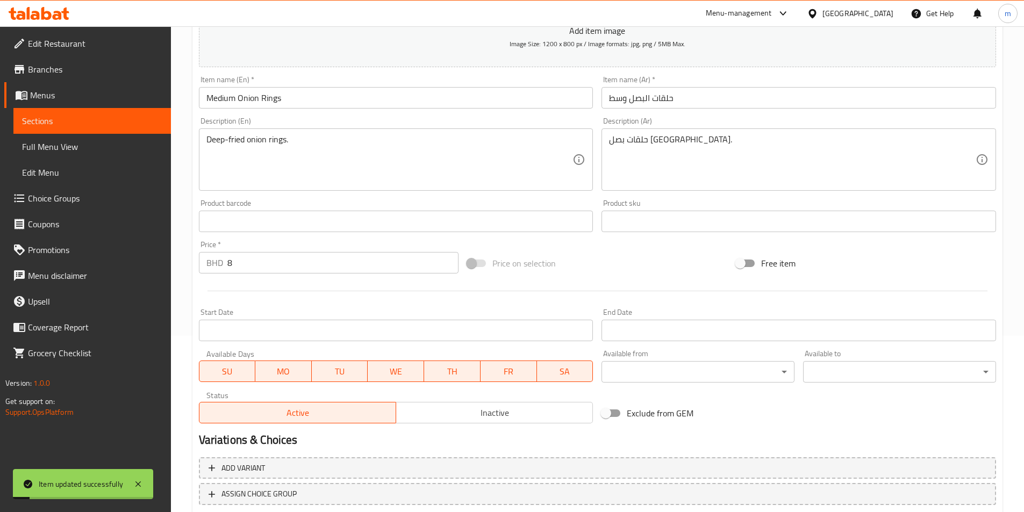
scroll to position [0, 0]
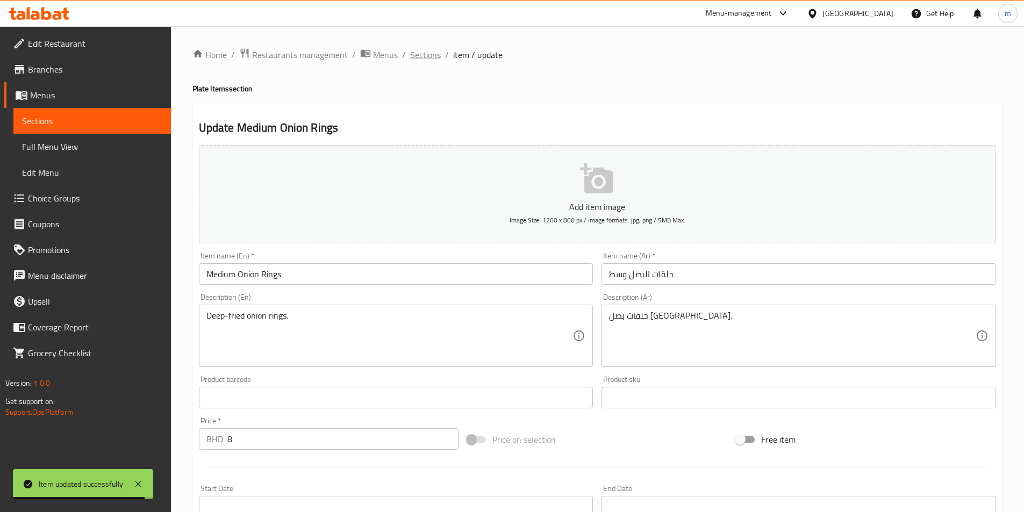
click at [438, 59] on span "Sections" at bounding box center [425, 54] width 31 height 13
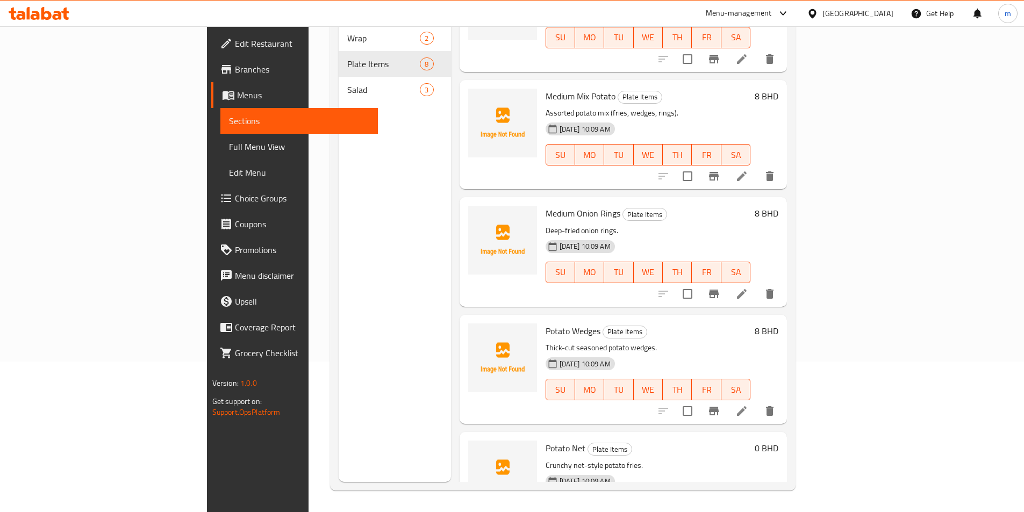
scroll to position [430, 0]
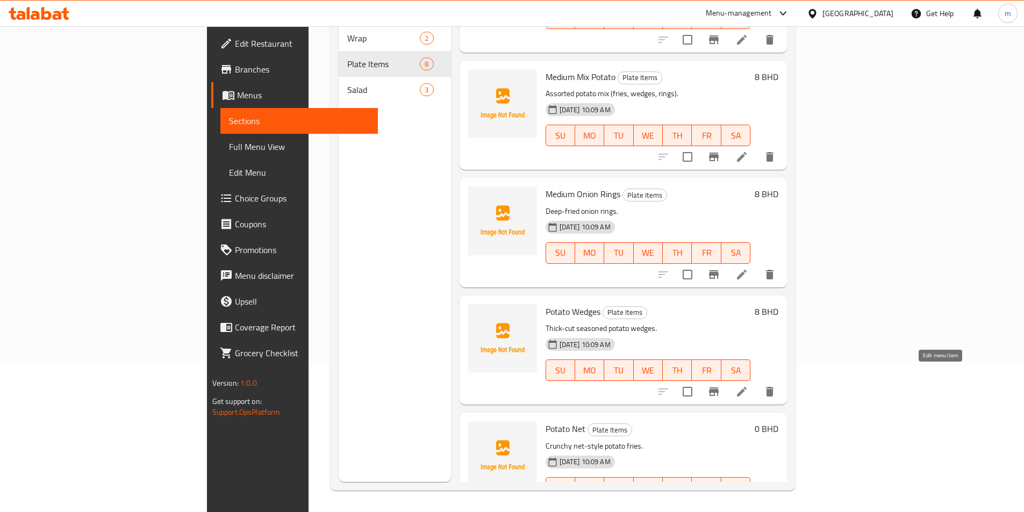
click at [748, 385] on icon at bounding box center [741, 391] width 13 height 13
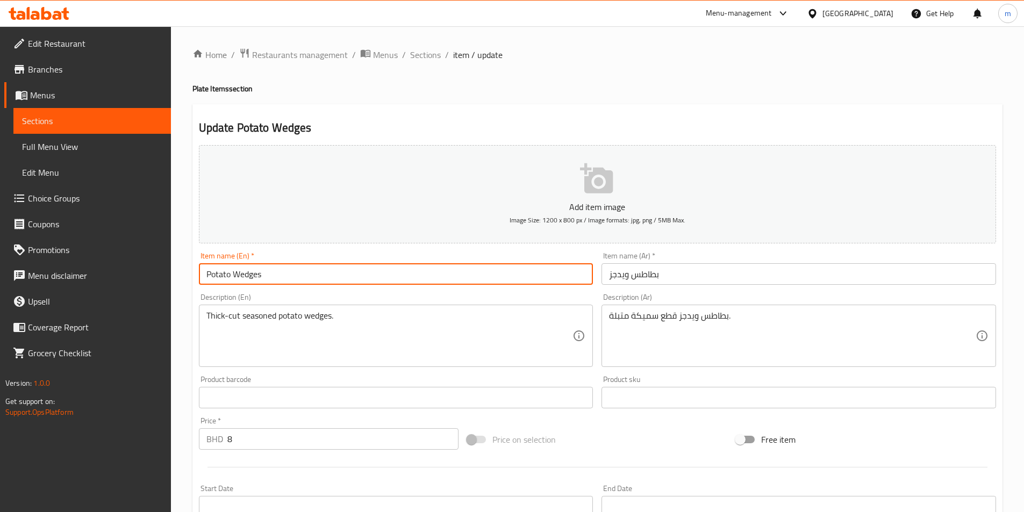
click at [206, 276] on input "Potato Wedges" at bounding box center [396, 273] width 394 height 21
paste input "Medium"
type input "Medium Potato Wedges"
click at [727, 282] on input "بطاطس ويدجز" at bounding box center [798, 273] width 394 height 21
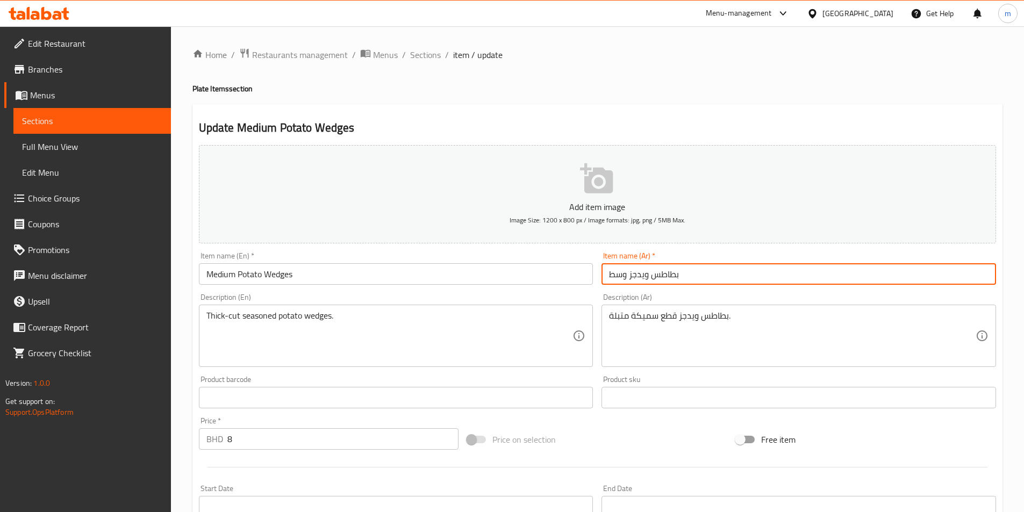
scroll to position [247, 0]
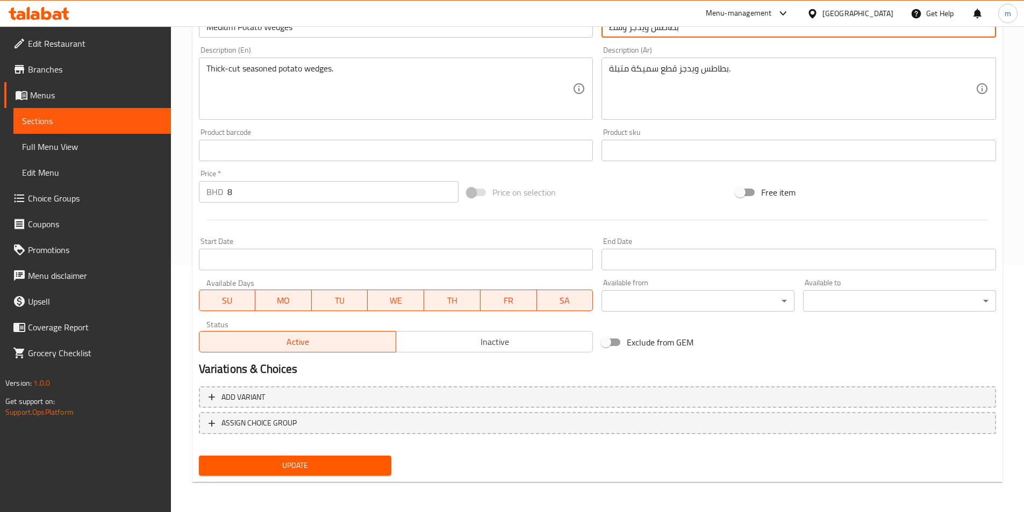
type input "بطاطس ويدجز وسط"
click at [263, 464] on span "Update" at bounding box center [295, 465] width 176 height 13
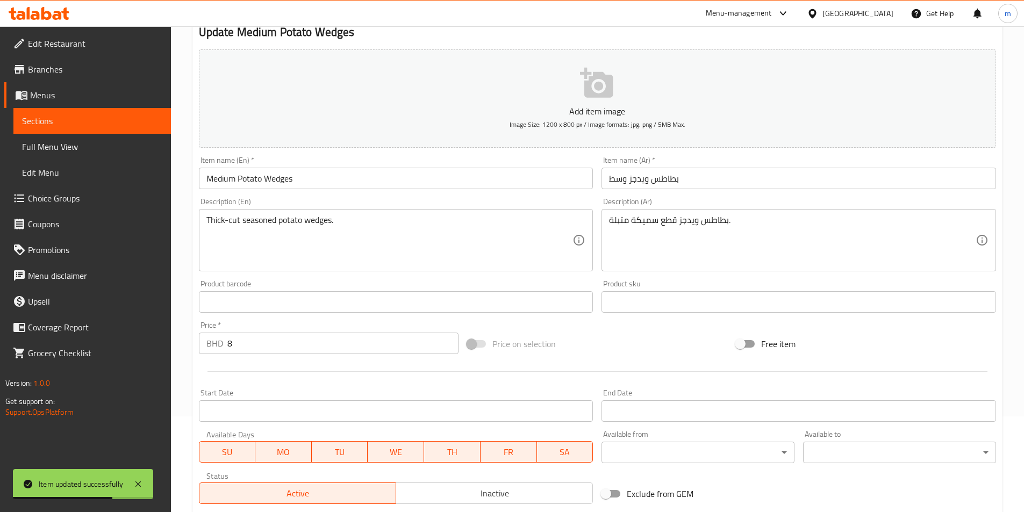
scroll to position [0, 0]
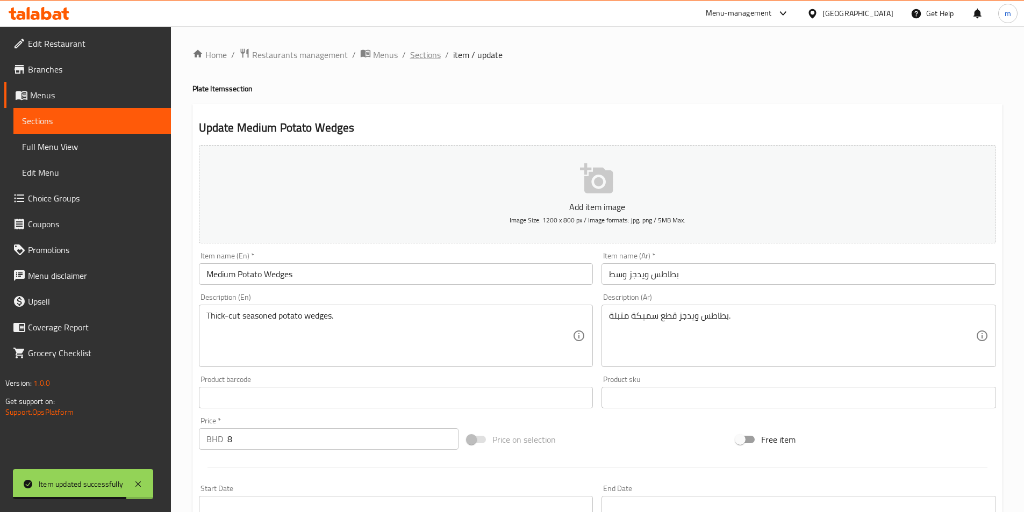
click at [426, 54] on span "Sections" at bounding box center [425, 54] width 31 height 13
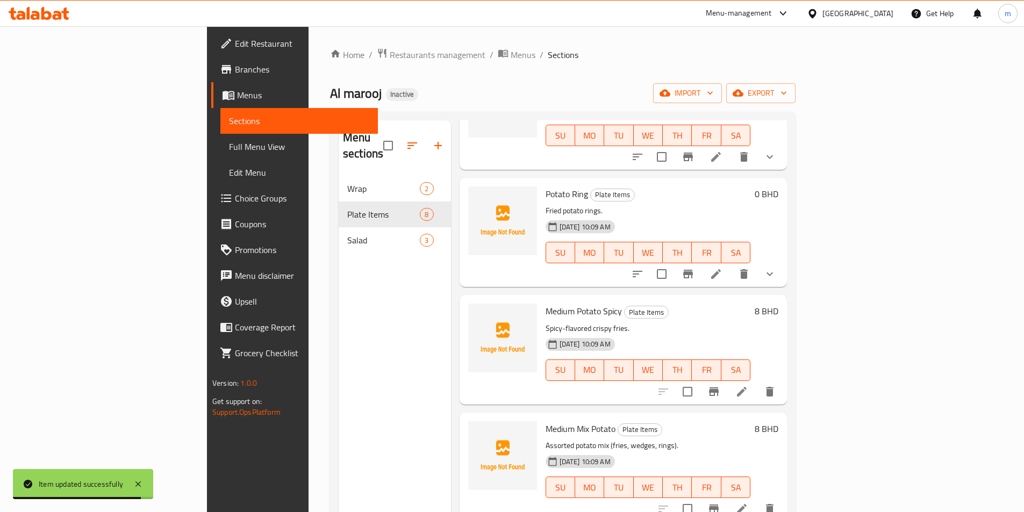
scroll to position [430, 0]
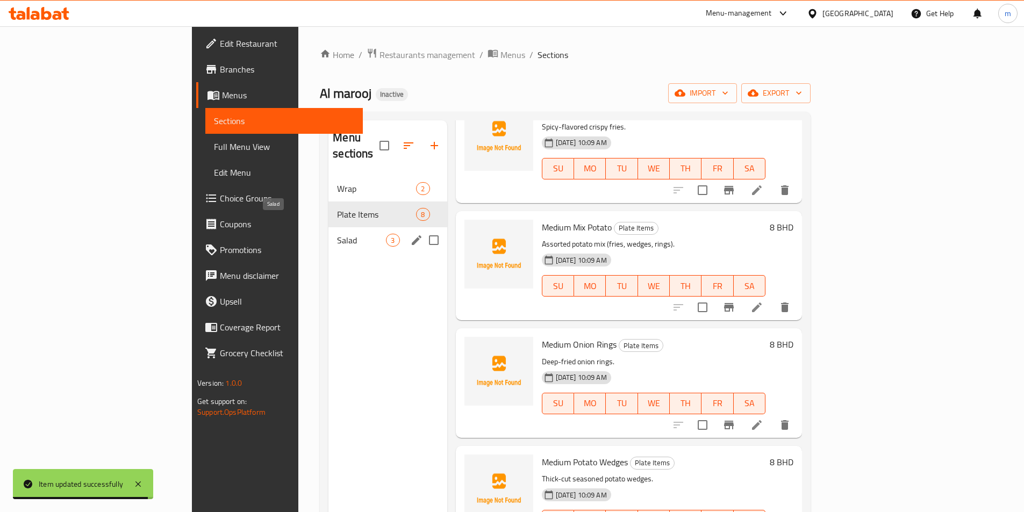
drag, startPoint x: 228, startPoint y: 225, endPoint x: 318, endPoint y: 238, distance: 90.7
click at [337, 234] on span "Salad" at bounding box center [361, 240] width 49 height 13
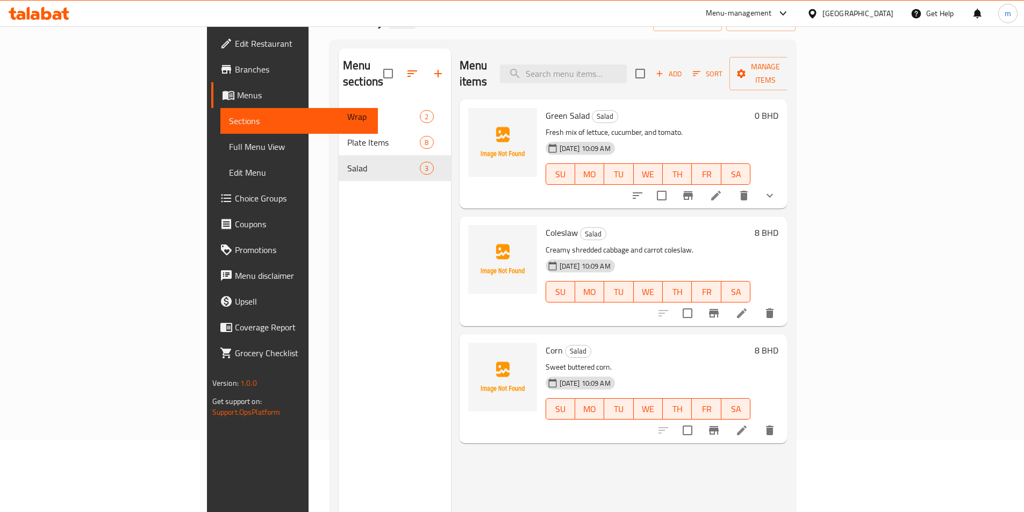
scroll to position [150, 0]
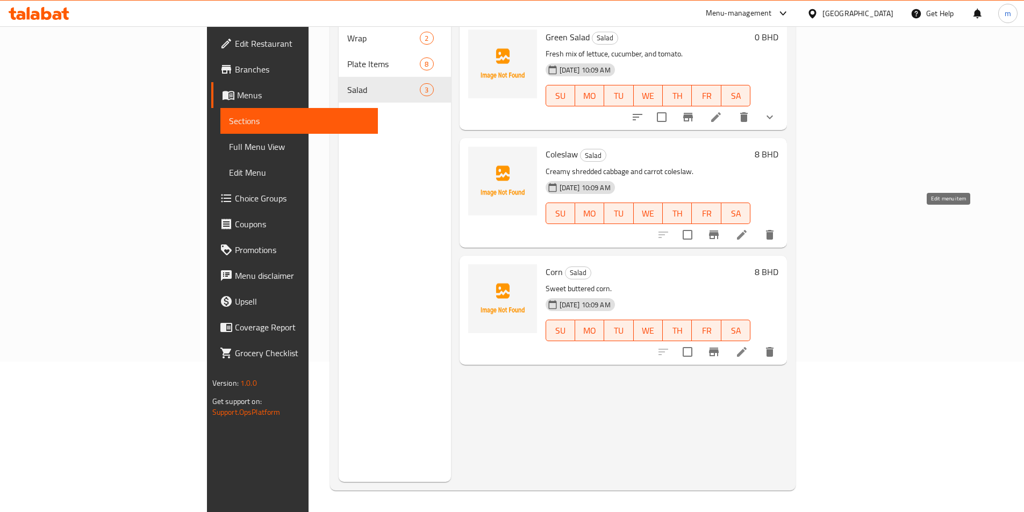
click at [748, 228] on icon at bounding box center [741, 234] width 13 height 13
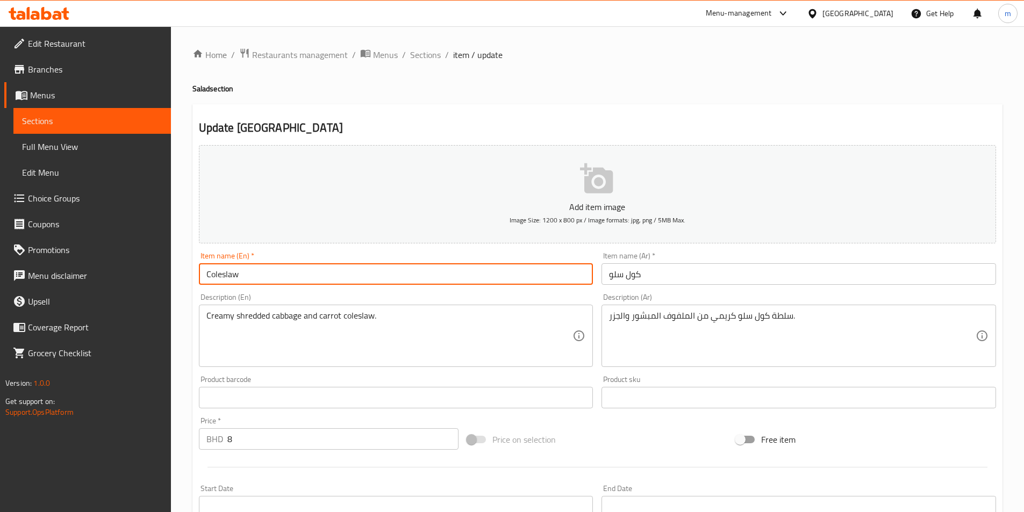
click at [208, 271] on input "Coleslaw" at bounding box center [396, 273] width 394 height 21
paste input "Medium"
type input "Medium Coleslaw"
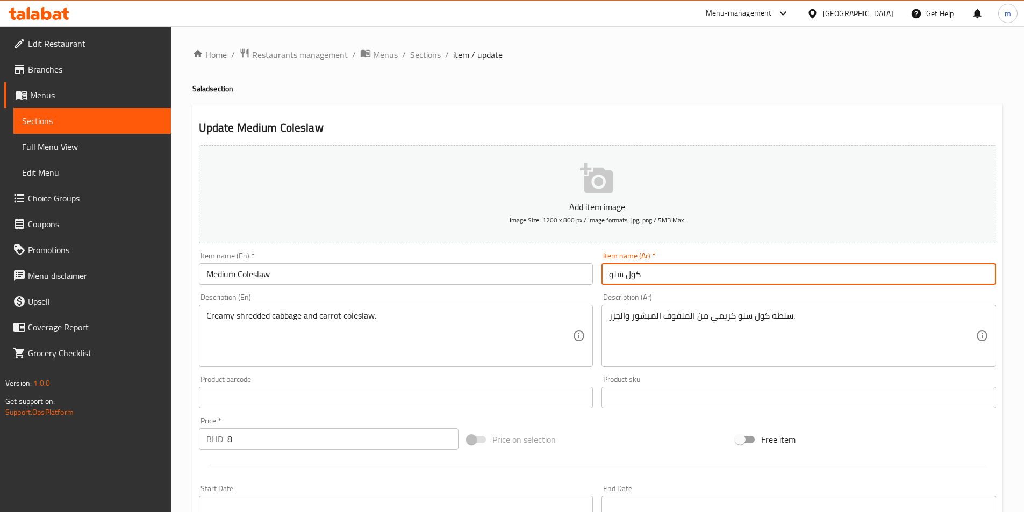
click at [661, 273] on input "كول سلو" at bounding box center [798, 273] width 394 height 21
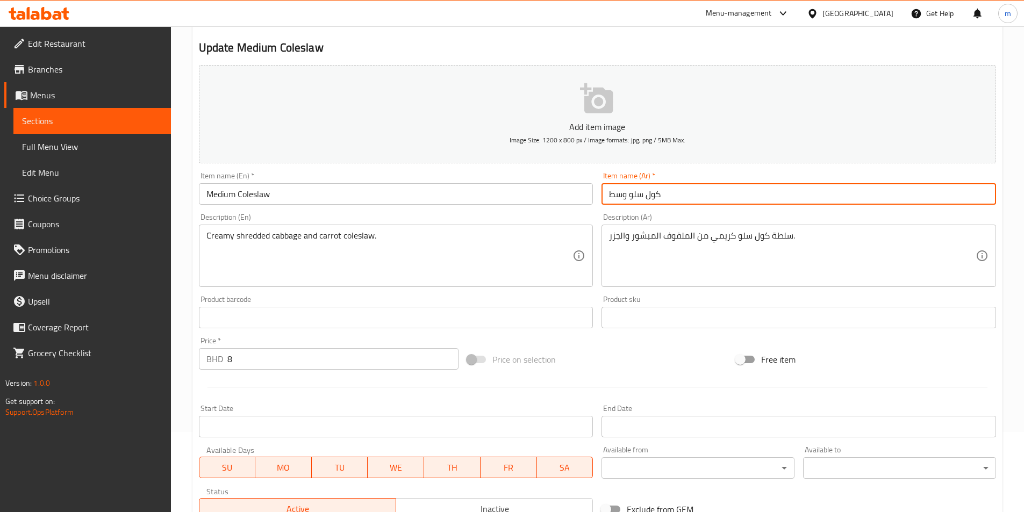
scroll to position [247, 0]
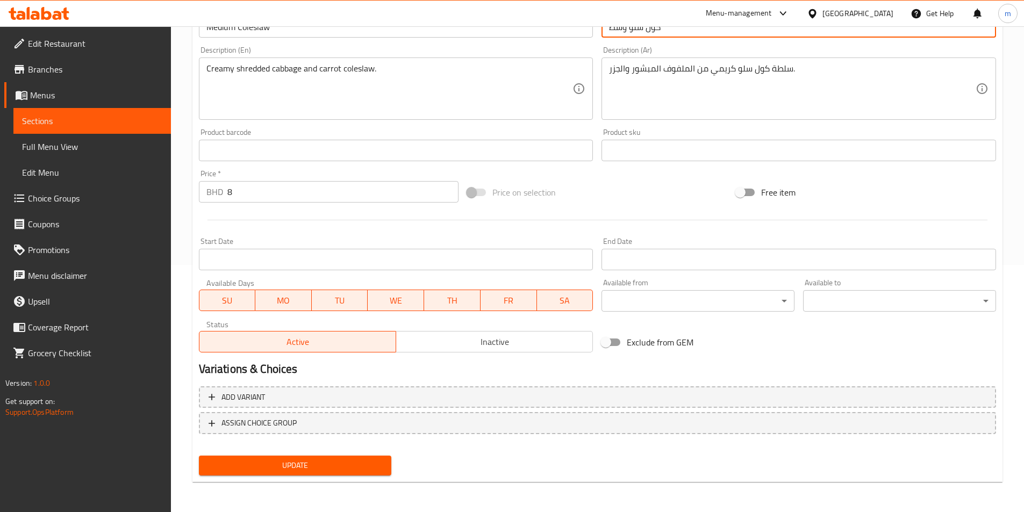
type input "كول سلو وسط"
click at [350, 461] on span "Update" at bounding box center [295, 465] width 176 height 13
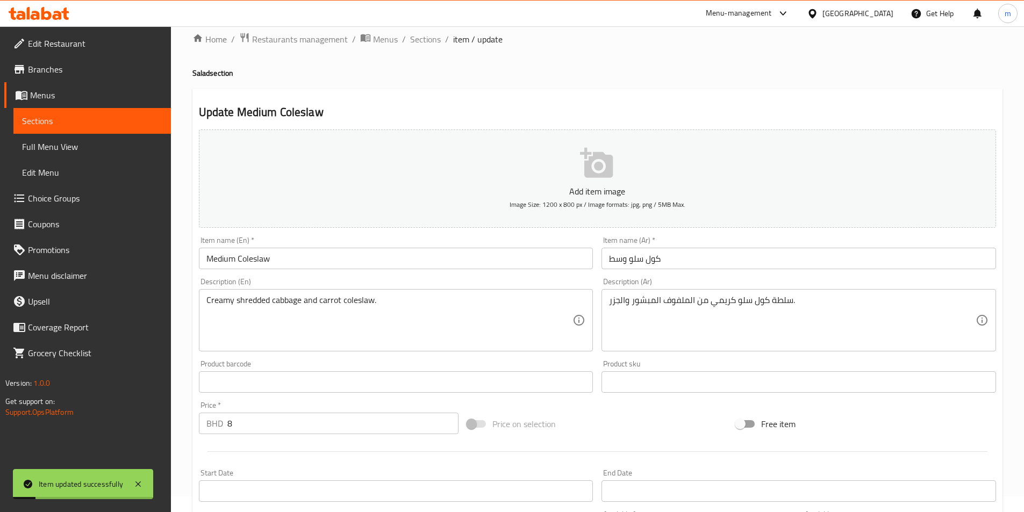
scroll to position [0, 0]
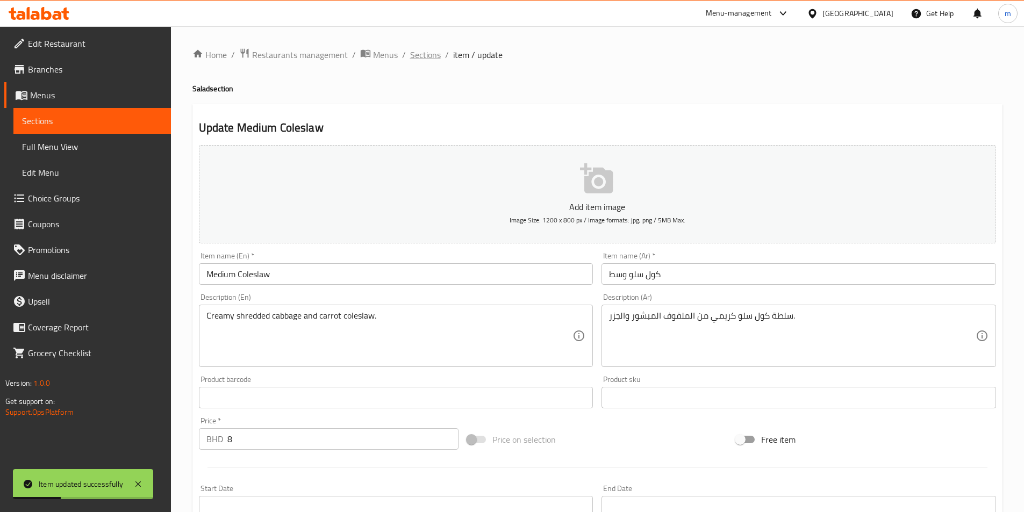
click at [425, 59] on span "Sections" at bounding box center [425, 54] width 31 height 13
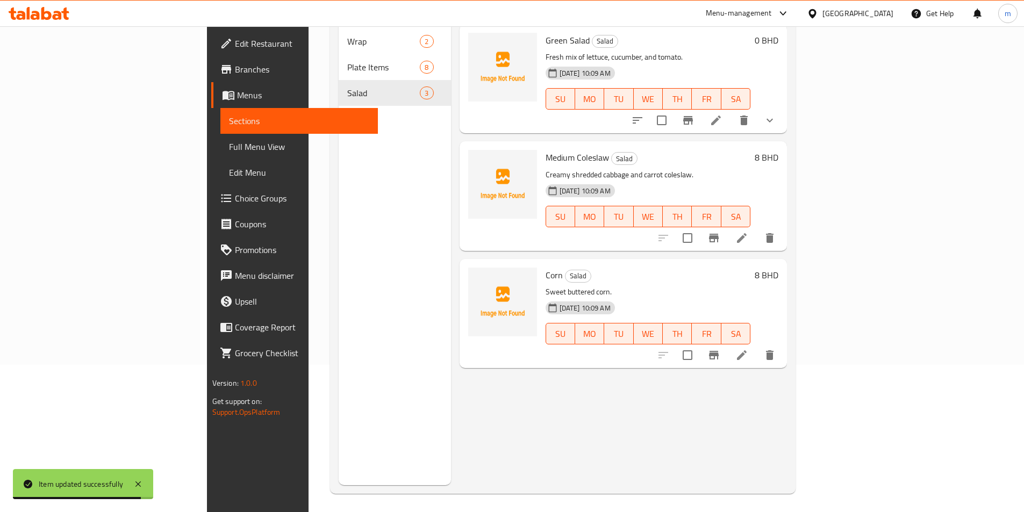
scroll to position [150, 0]
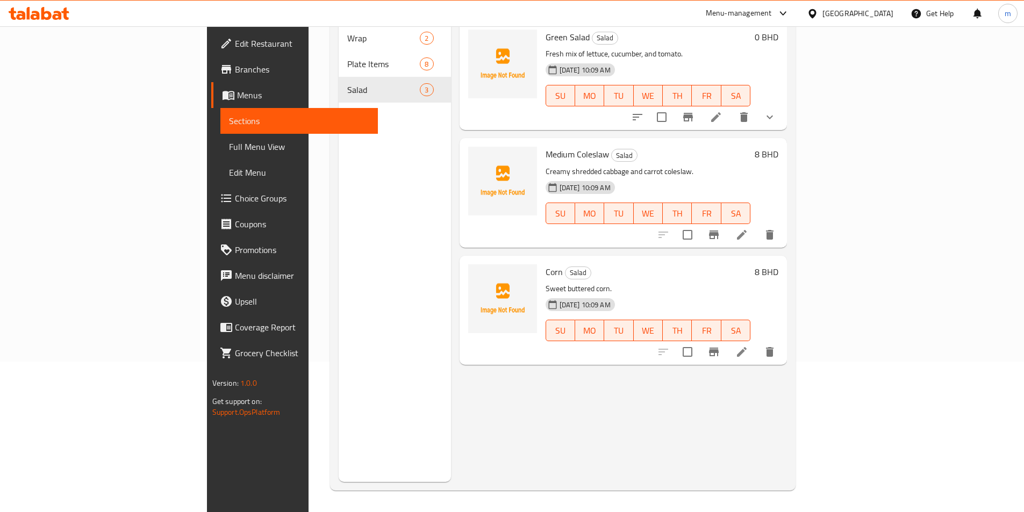
click at [757, 342] on li at bounding box center [742, 351] width 30 height 19
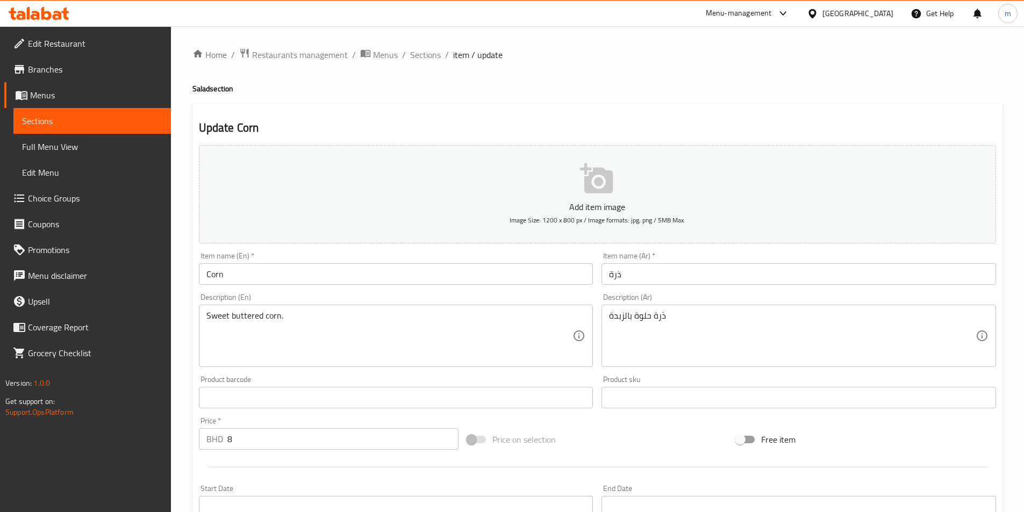
click at [202, 276] on input "Corn" at bounding box center [396, 273] width 394 height 21
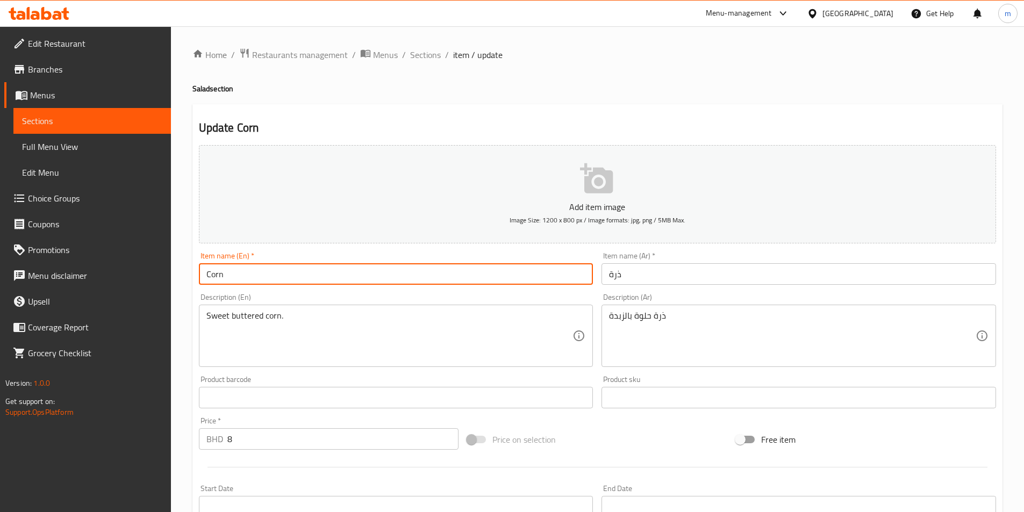
paste input "Large"
type input "Large Corn"
click at [621, 277] on input "ذرة" at bounding box center [798, 273] width 394 height 21
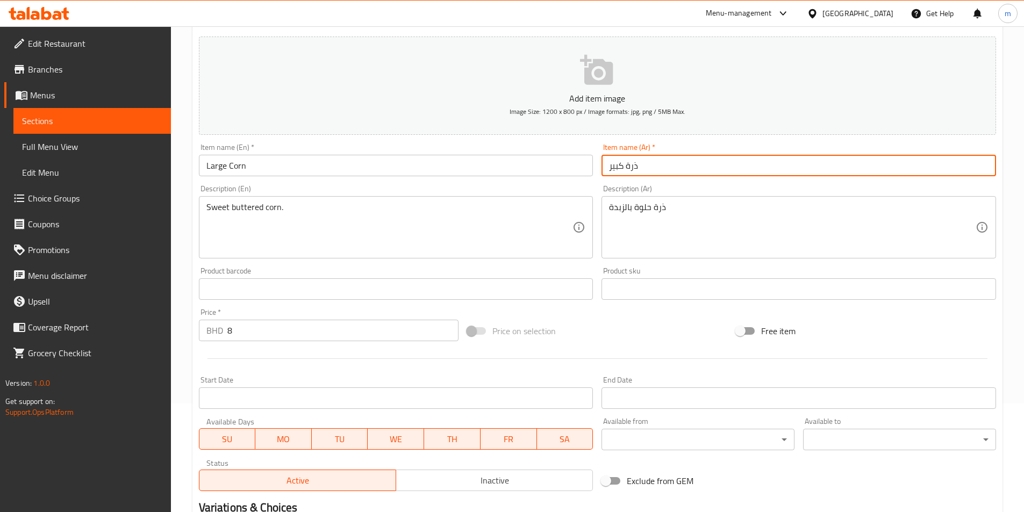
scroll to position [247, 0]
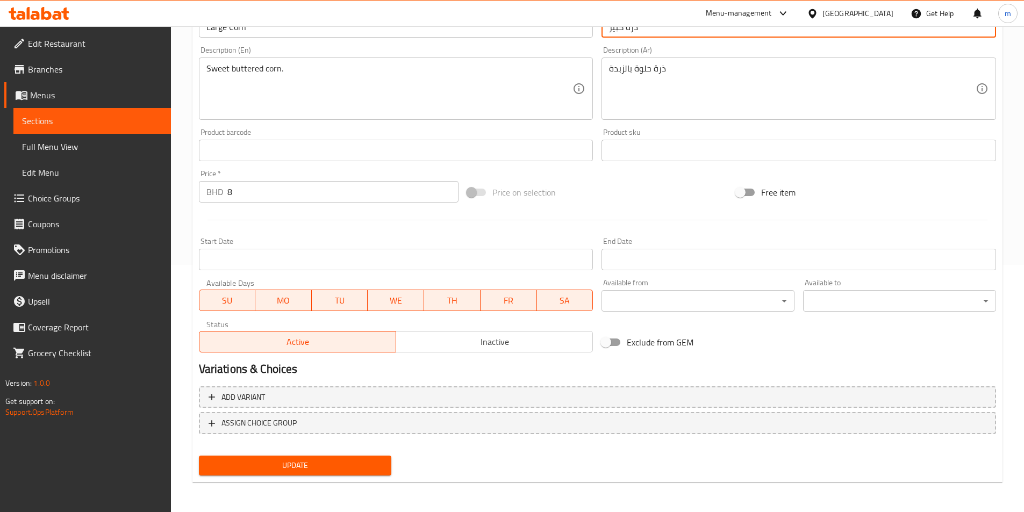
type input "ذرة كبير"
click at [338, 464] on span "Update" at bounding box center [295, 465] width 176 height 13
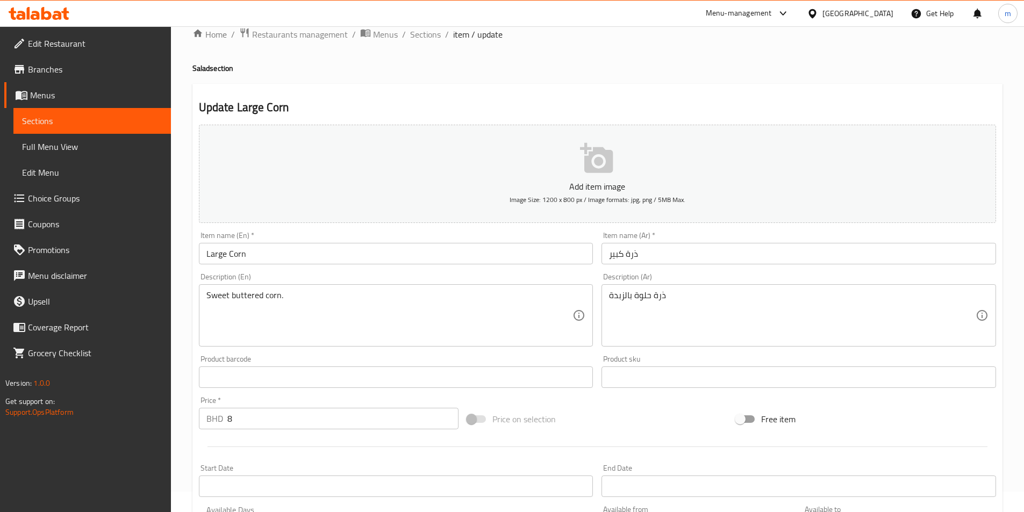
scroll to position [0, 0]
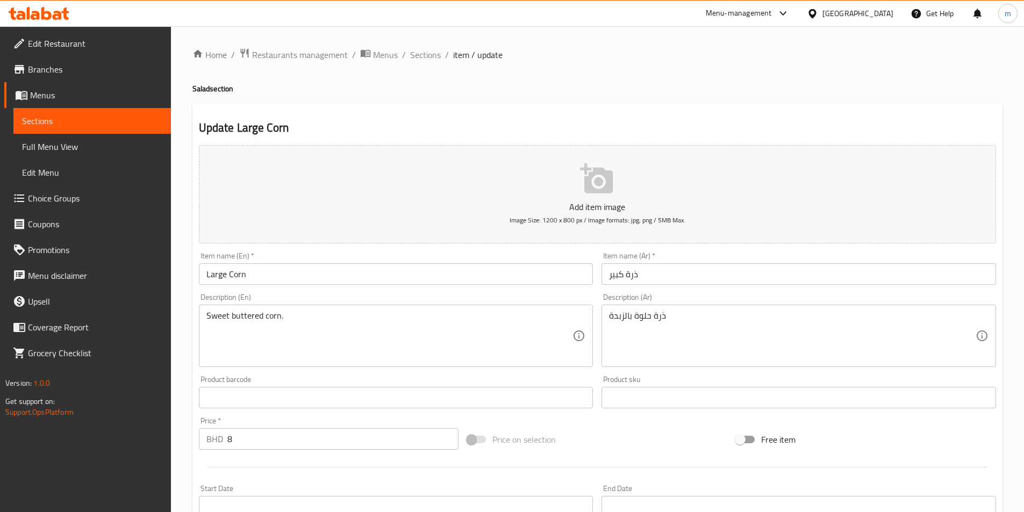
click at [75, 145] on span "Full Menu View" at bounding box center [92, 146] width 140 height 13
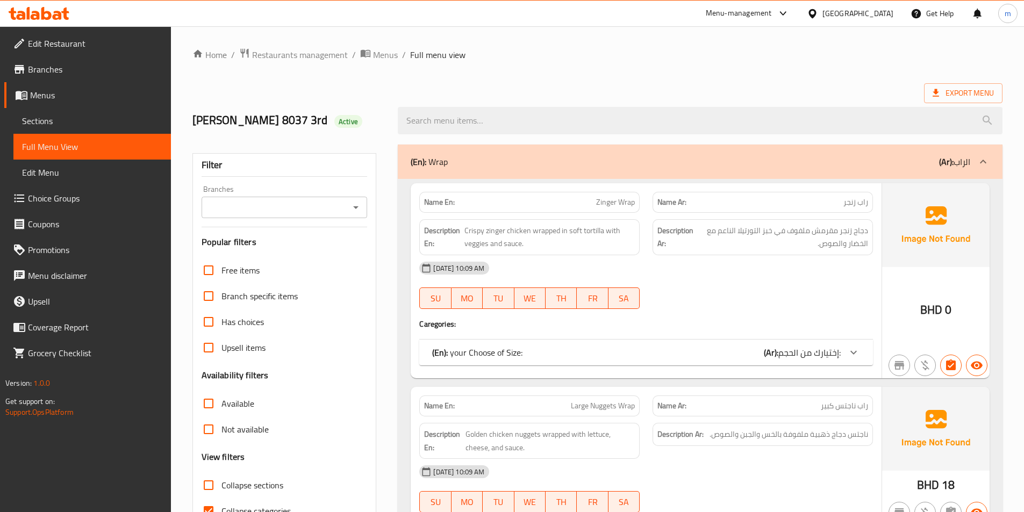
click at [210, 510] on input "Collapse categories" at bounding box center [209, 511] width 26 height 26
checkbox input "false"
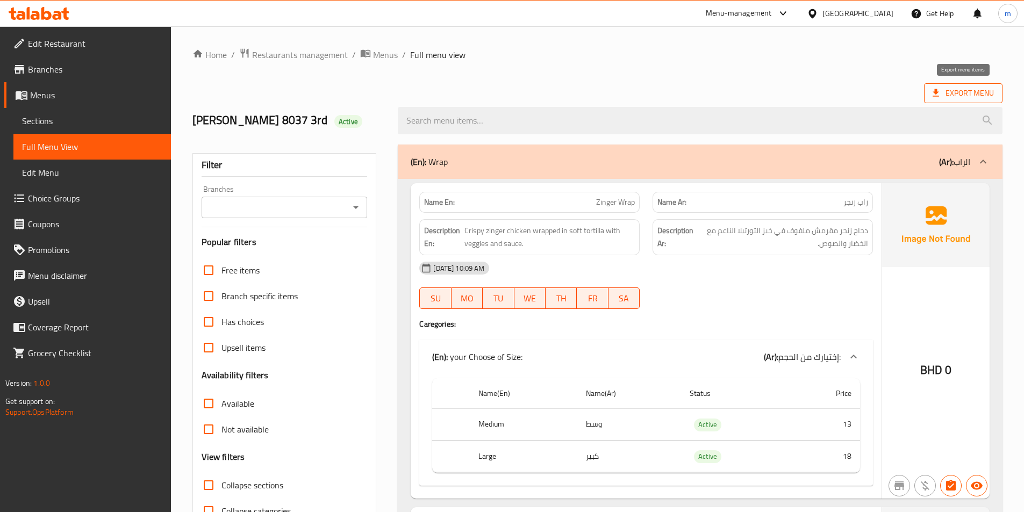
click at [958, 89] on span "Export Menu" at bounding box center [962, 93] width 61 height 13
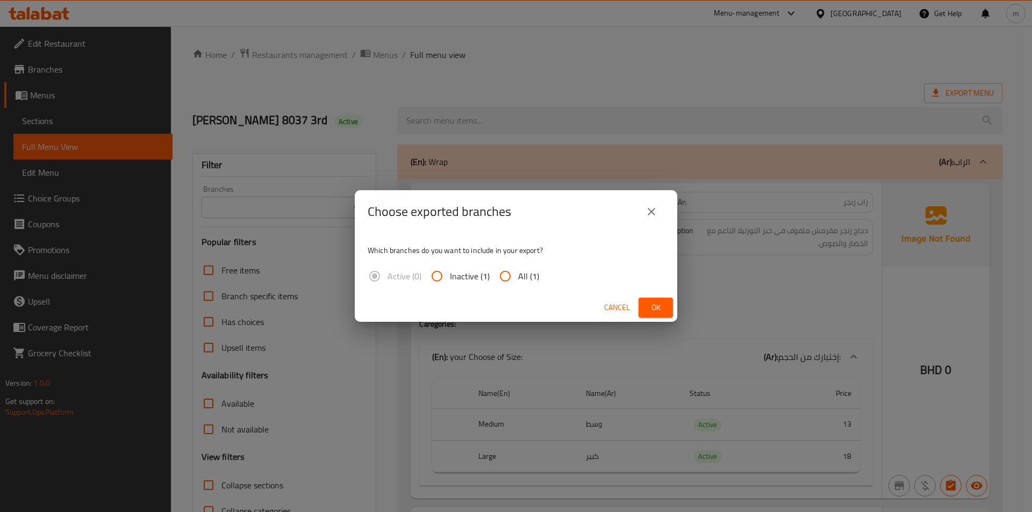
click at [507, 276] on input "All (1)" at bounding box center [505, 276] width 26 height 26
radio input "true"
click at [653, 307] on span "Ok" at bounding box center [655, 307] width 17 height 13
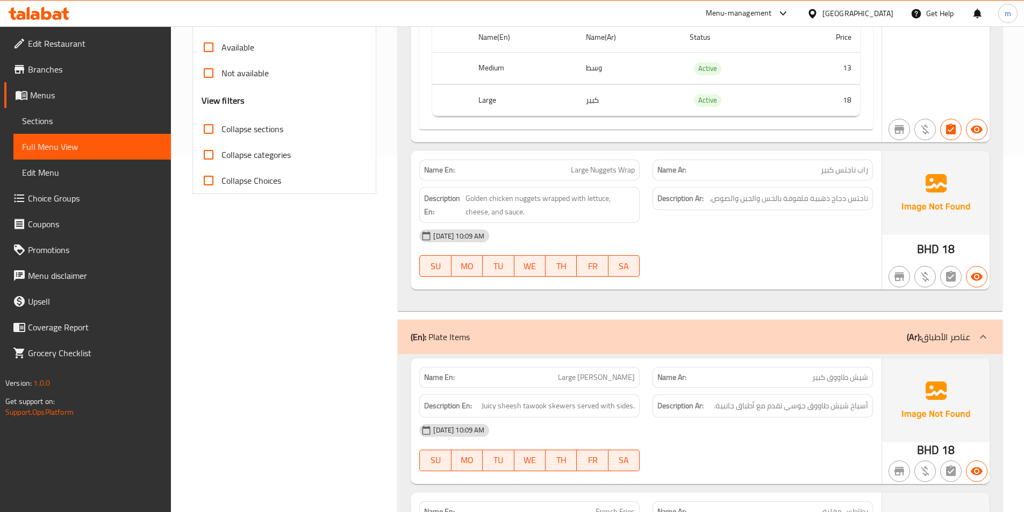
scroll to position [346, 0]
